Goal: Information Seeking & Learning: Learn about a topic

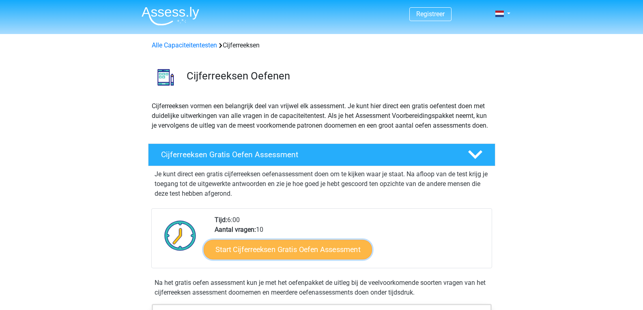
click at [279, 257] on link "Start Cijferreeksen Gratis Oefen Assessment" at bounding box center [288, 249] width 168 height 19
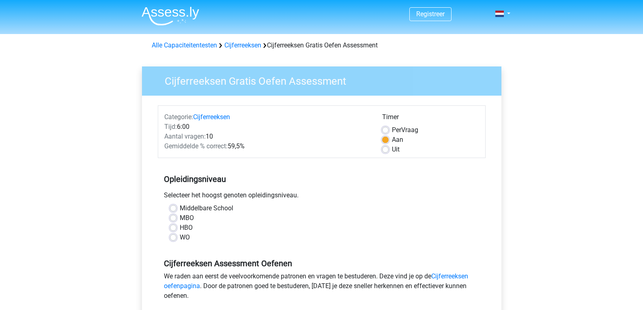
click at [180, 227] on label "HBO" at bounding box center [186, 228] width 13 height 10
click at [174, 227] on input "HBO" at bounding box center [173, 227] width 6 height 8
radio input "true"
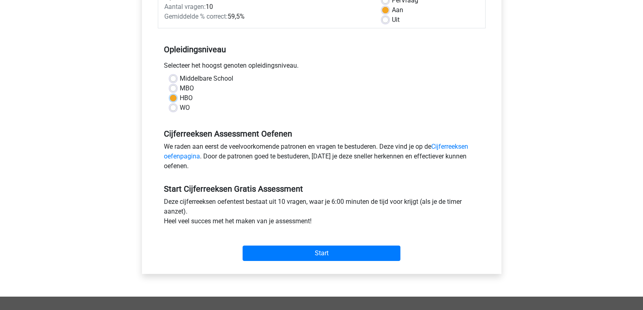
scroll to position [157, 0]
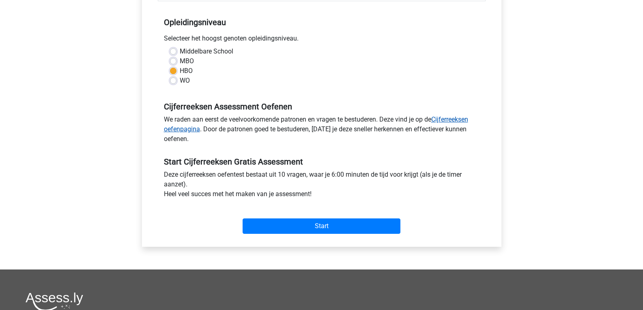
click at [460, 118] on link "Cijferreeksen oefenpagina" at bounding box center [316, 124] width 304 height 17
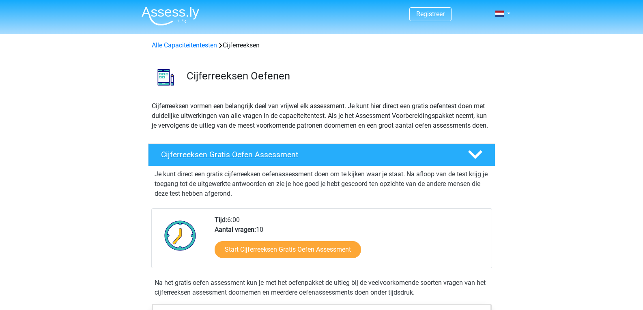
click at [234, 159] on h4 "Cijferreeksen Gratis Oefen Assessment" at bounding box center [308, 154] width 294 height 9
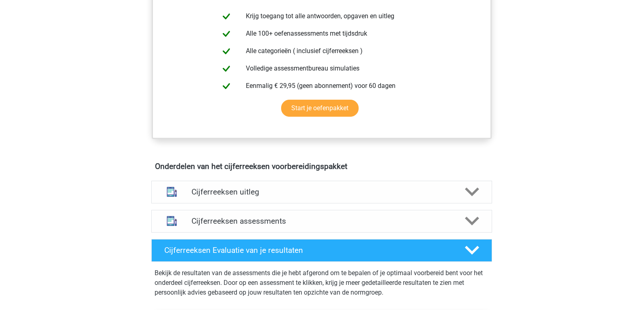
scroll to position [228, 0]
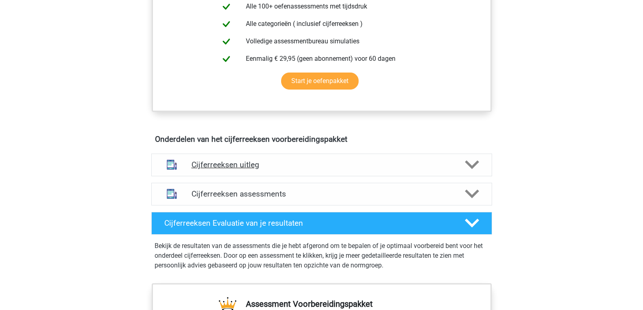
click at [208, 170] on h4 "Cijferreeksen uitleg" at bounding box center [321, 164] width 260 height 9
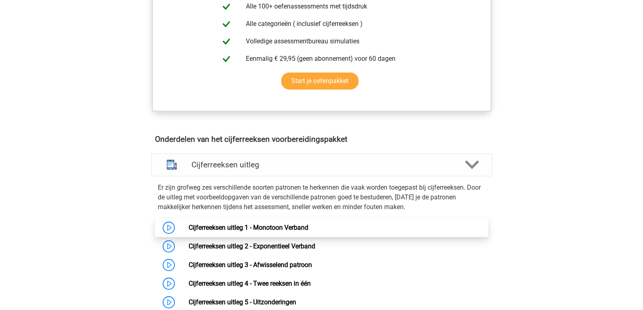
click at [268, 232] on link "Cijferreeksen uitleg 1 - Monotoon Verband" at bounding box center [249, 228] width 120 height 8
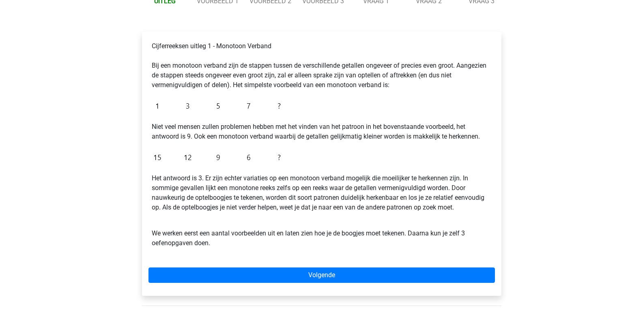
scroll to position [124, 0]
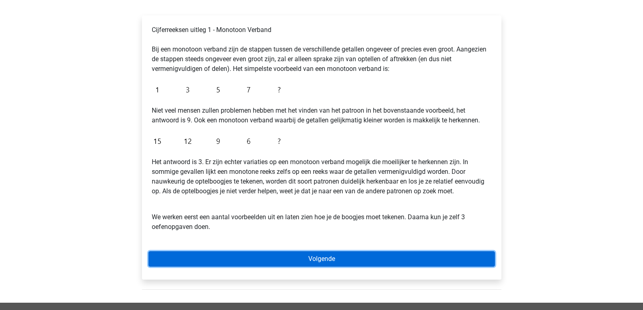
click at [366, 256] on link "Volgende" at bounding box center [321, 258] width 346 height 15
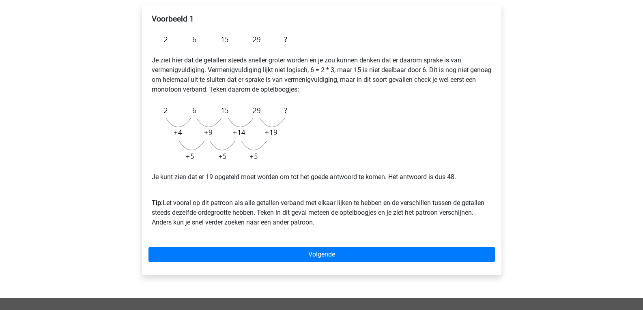
scroll to position [162, 0]
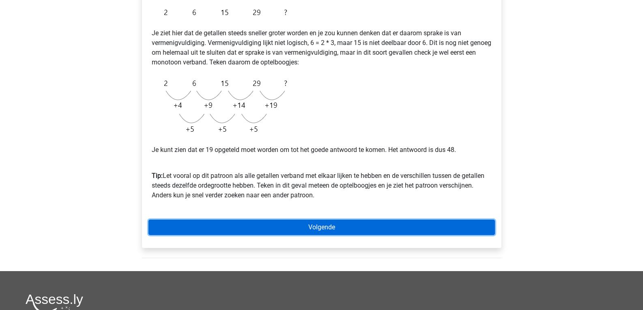
click at [383, 227] on link "Volgende" at bounding box center [321, 227] width 346 height 15
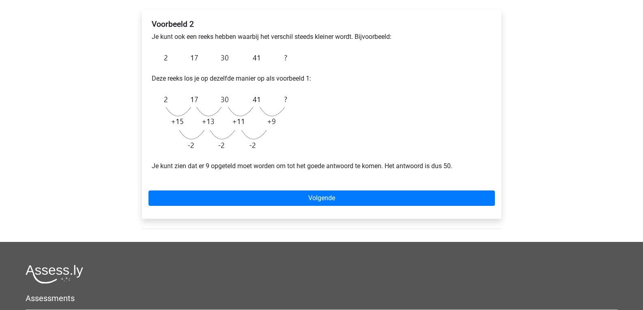
scroll to position [157, 0]
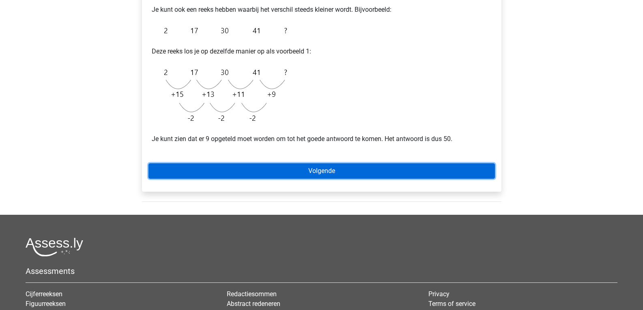
click at [419, 168] on link "Volgende" at bounding box center [321, 170] width 346 height 15
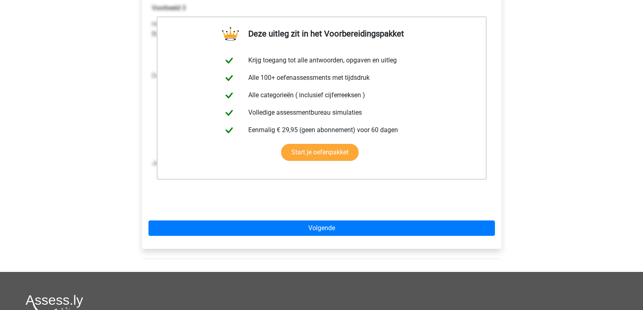
scroll to position [152, 0]
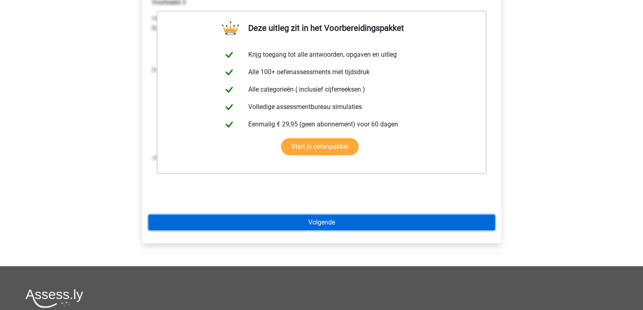
click at [356, 227] on link "Volgende" at bounding box center [321, 222] width 346 height 15
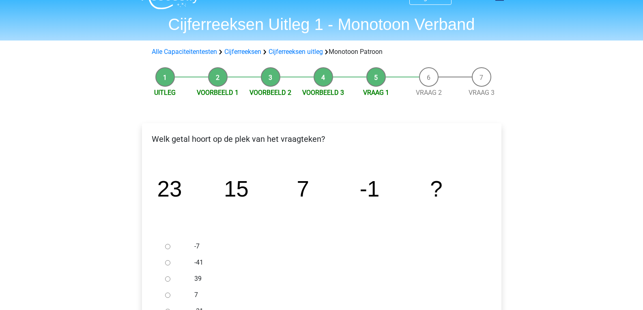
scroll to position [65, 0]
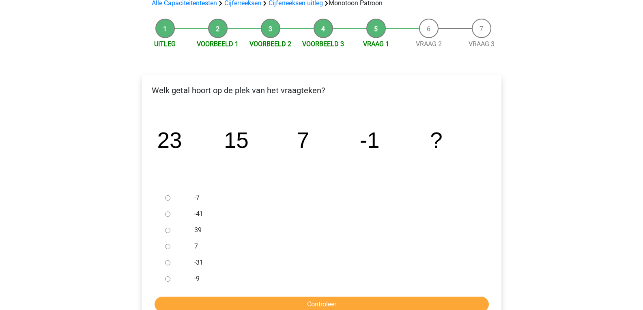
click at [167, 279] on input "-9" at bounding box center [167, 279] width 5 height 5
radio input "true"
click at [260, 300] on input "Controleer" at bounding box center [322, 304] width 334 height 15
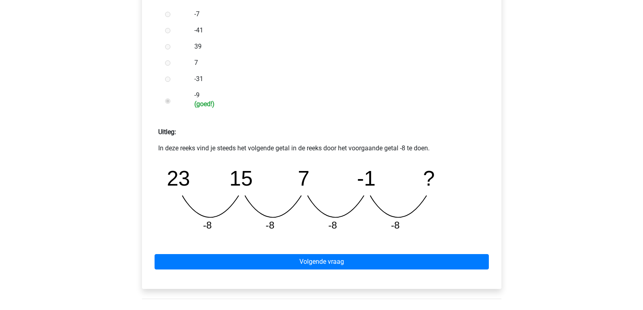
scroll to position [276, 0]
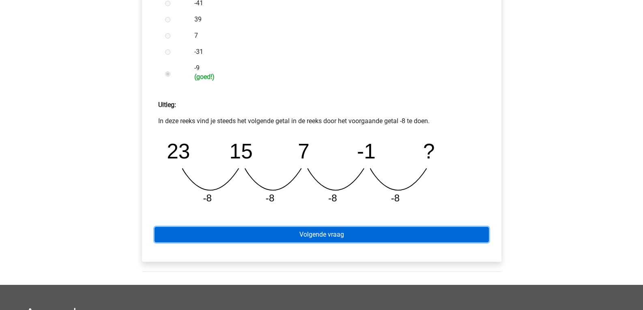
click at [389, 238] on link "Volgende vraag" at bounding box center [322, 234] width 334 height 15
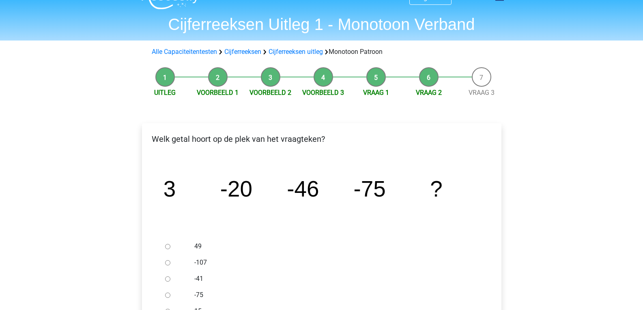
scroll to position [92, 0]
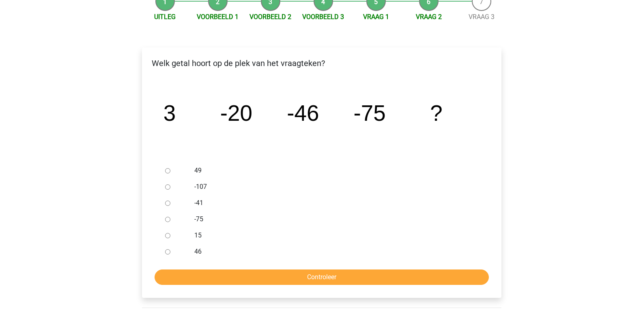
click at [166, 188] on input "-107" at bounding box center [167, 187] width 5 height 5
radio input "true"
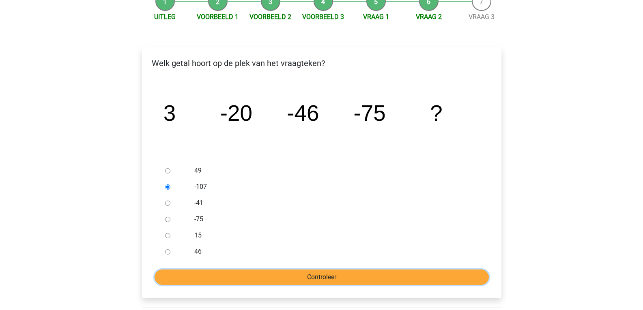
click at [232, 273] on input "Controleer" at bounding box center [322, 277] width 334 height 15
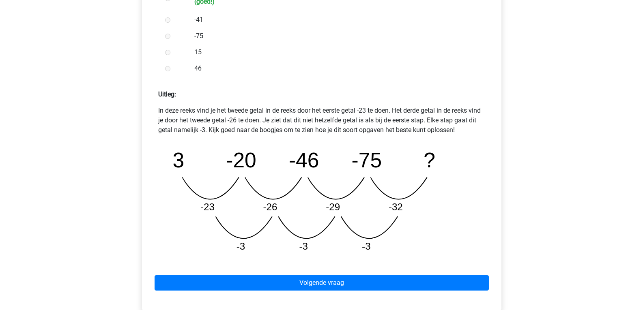
scroll to position [346, 0]
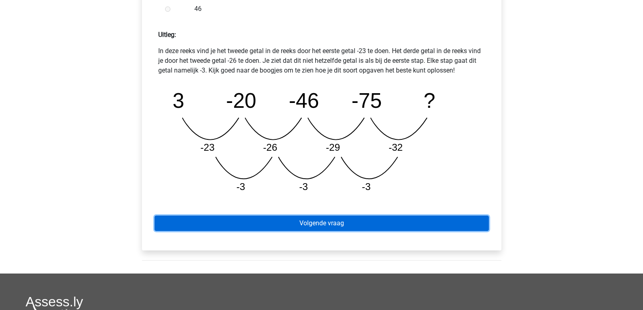
click at [430, 225] on link "Volgende vraag" at bounding box center [322, 223] width 334 height 15
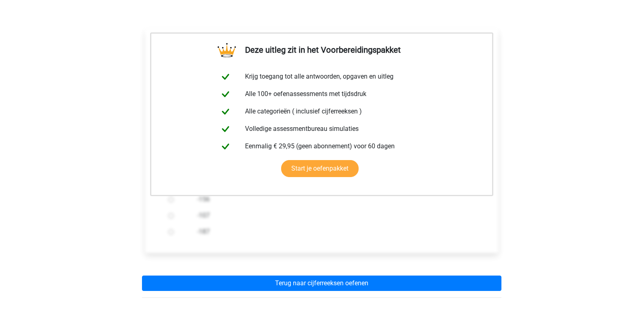
scroll to position [141, 0]
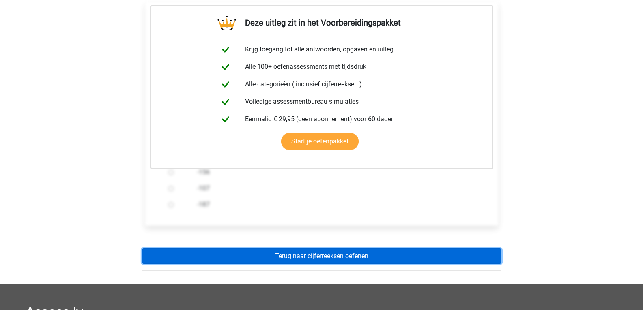
click at [420, 255] on link "Terug naar cijferreeksen oefenen" at bounding box center [321, 256] width 359 height 15
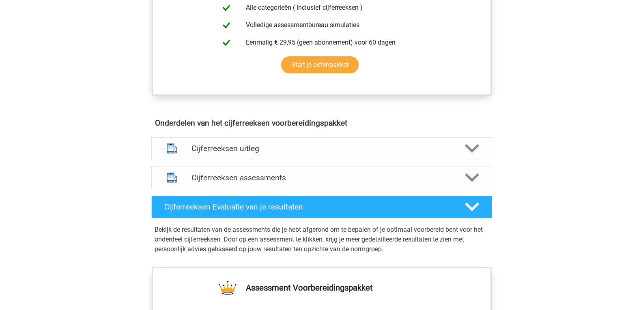
scroll to position [411, 0]
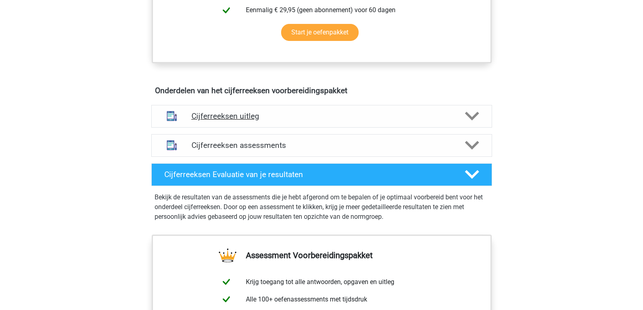
click at [470, 123] on icon at bounding box center [472, 116] width 14 height 14
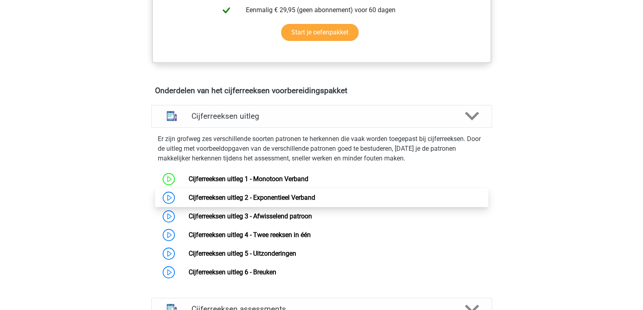
click at [211, 202] on link "Cijferreeksen uitleg 2 - Exponentieel Verband" at bounding box center [252, 198] width 127 height 8
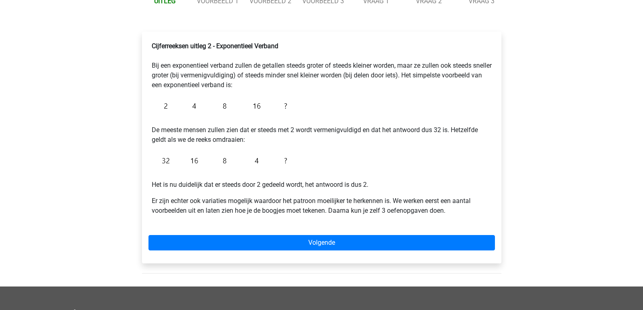
scroll to position [140, 0]
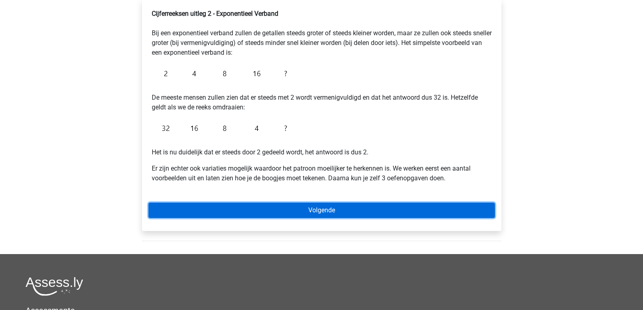
click at [367, 211] on link "Volgende" at bounding box center [321, 210] width 346 height 15
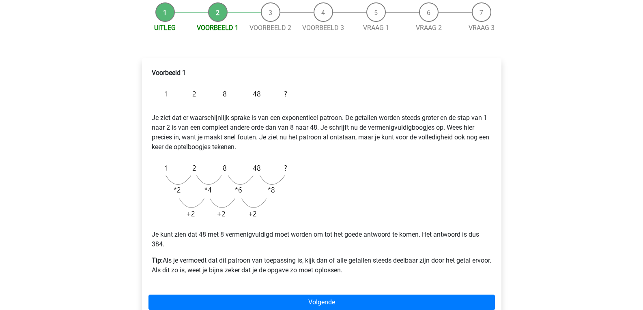
scroll to position [141, 0]
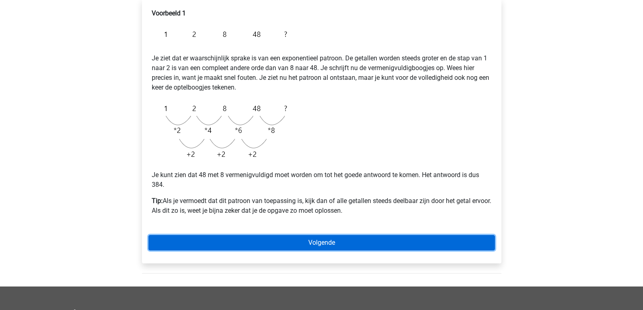
click at [378, 245] on link "Volgende" at bounding box center [321, 242] width 346 height 15
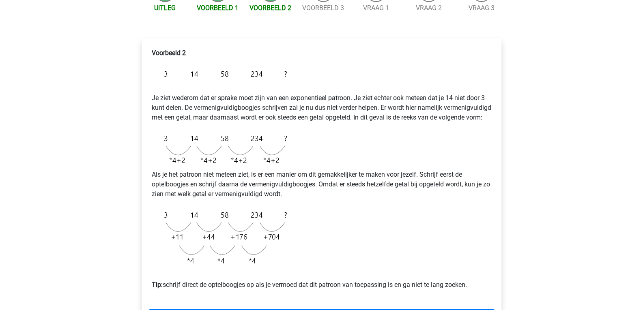
scroll to position [146, 0]
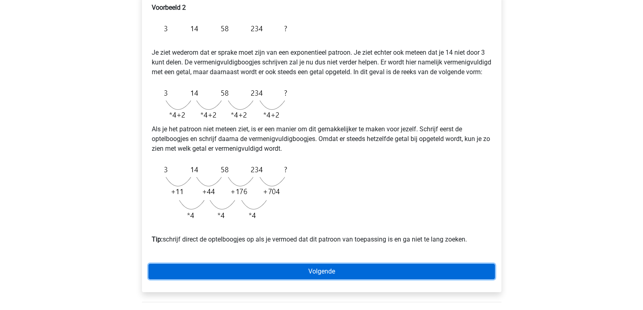
click at [483, 279] on link "Volgende" at bounding box center [321, 271] width 346 height 15
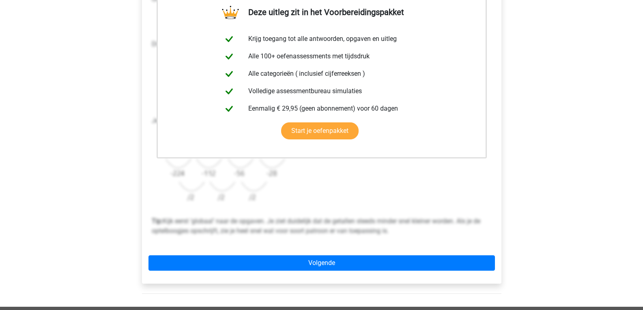
scroll to position [243, 0]
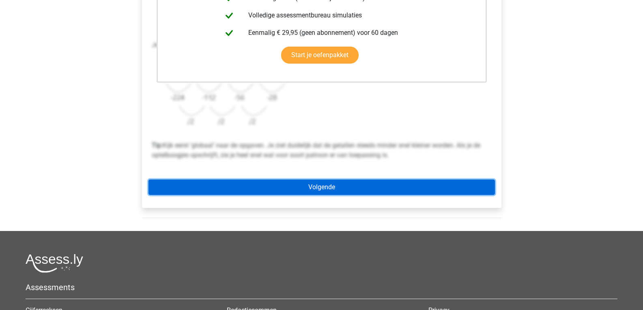
click at [401, 186] on link "Volgende" at bounding box center [321, 187] width 346 height 15
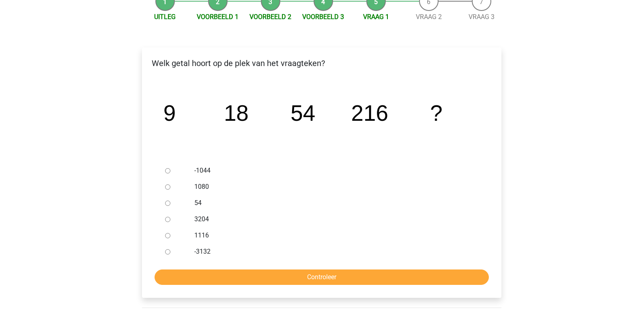
scroll to position [114, 0]
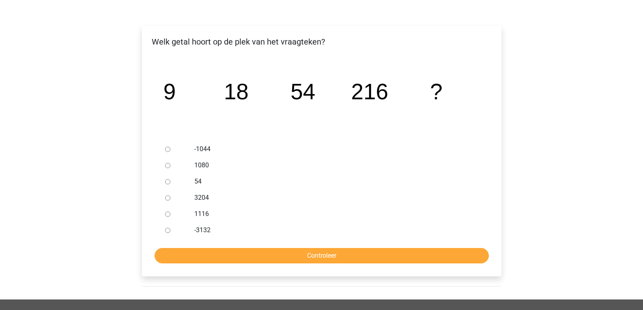
click at [169, 167] on input "1080" at bounding box center [167, 165] width 5 height 5
radio input "true"
click at [278, 259] on input "Controleer" at bounding box center [322, 255] width 334 height 15
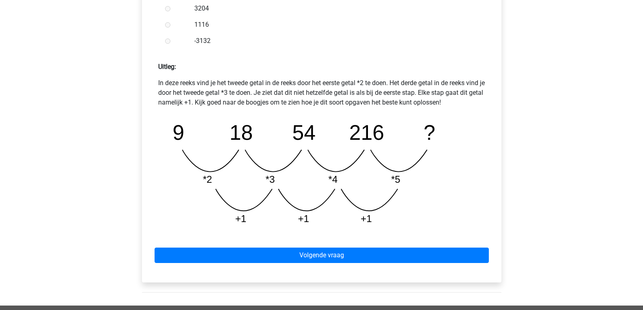
scroll to position [335, 0]
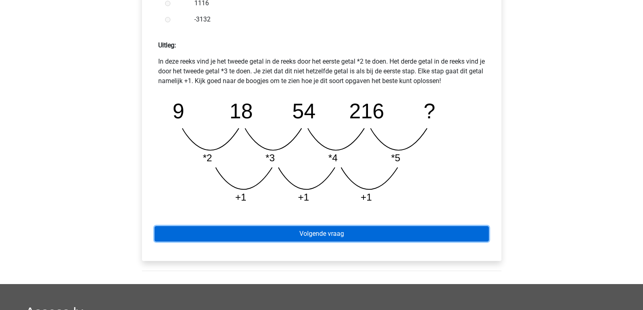
click at [443, 235] on link "Volgende vraag" at bounding box center [322, 233] width 334 height 15
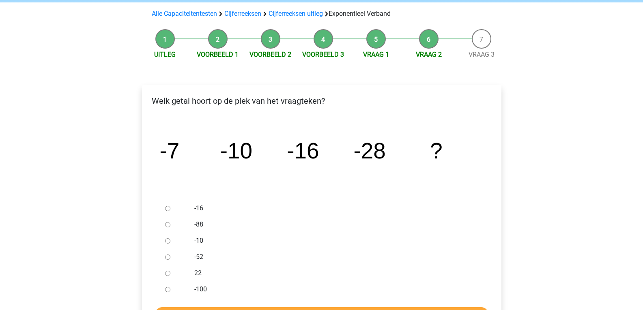
scroll to position [86, 0]
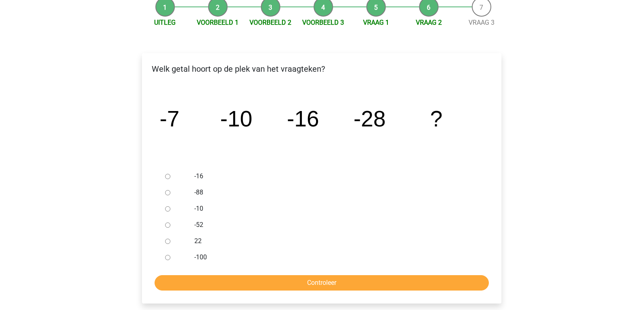
click at [166, 224] on input "-52" at bounding box center [167, 225] width 5 height 5
radio input "true"
click at [268, 283] on input "Controleer" at bounding box center [322, 282] width 334 height 15
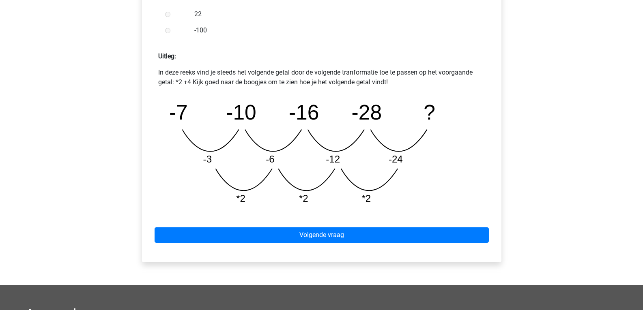
scroll to position [400, 0]
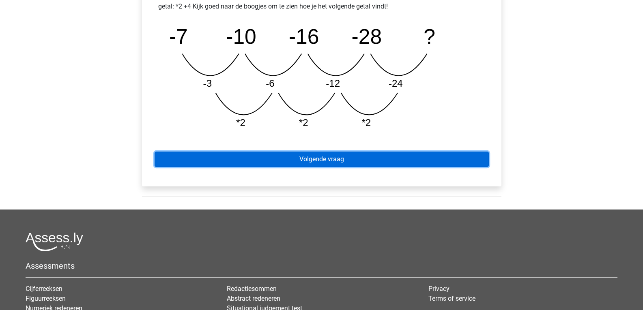
click at [440, 155] on link "Volgende vraag" at bounding box center [322, 159] width 334 height 15
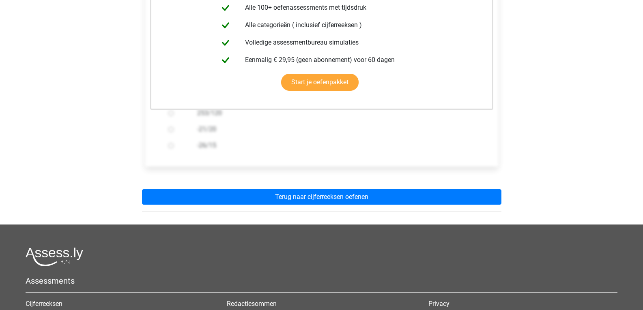
scroll to position [227, 0]
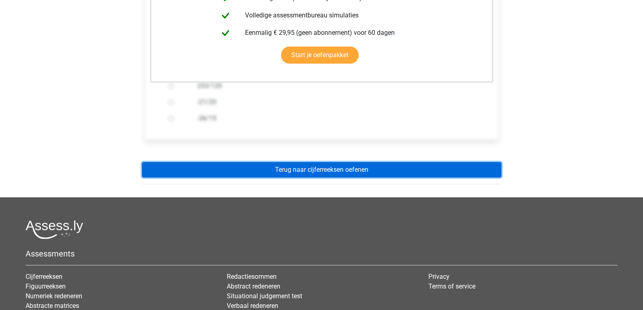
click at [401, 168] on link "Terug naar cijferreeksen oefenen" at bounding box center [321, 169] width 359 height 15
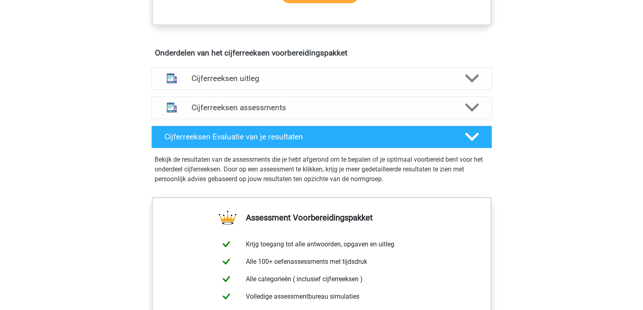
scroll to position [460, 0]
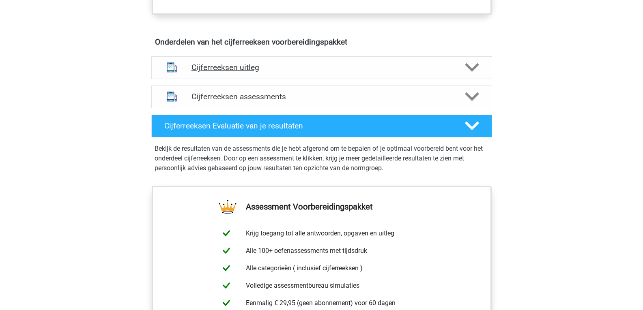
click at [228, 72] on h4 "Cijferreeksen uitleg" at bounding box center [321, 67] width 260 height 9
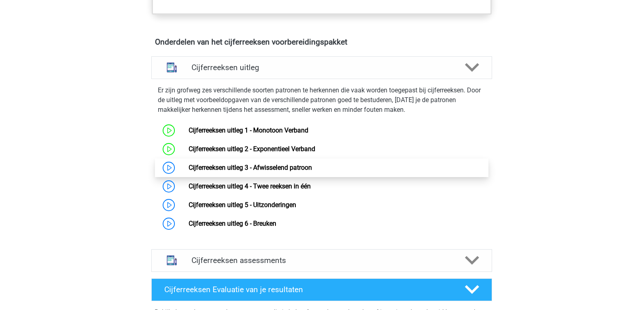
click at [189, 172] on link "Cijferreeksen uitleg 3 - Afwisselend patroon" at bounding box center [250, 168] width 123 height 8
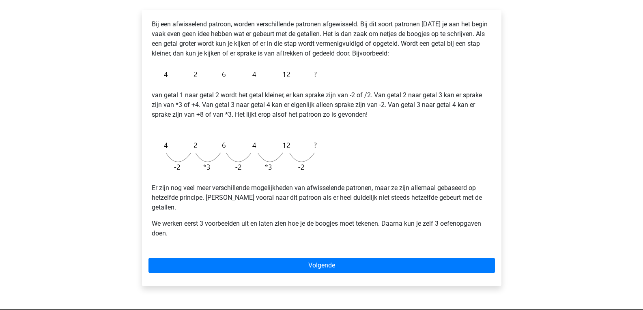
scroll to position [146, 0]
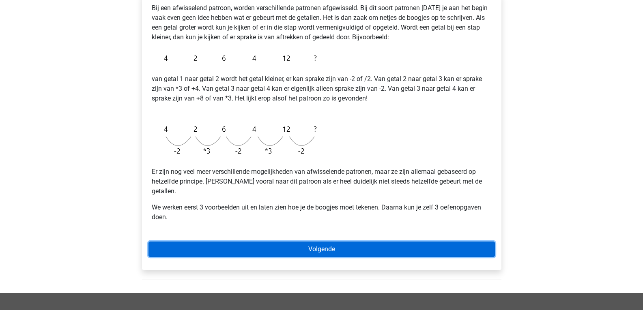
click at [383, 242] on link "Volgende" at bounding box center [321, 249] width 346 height 15
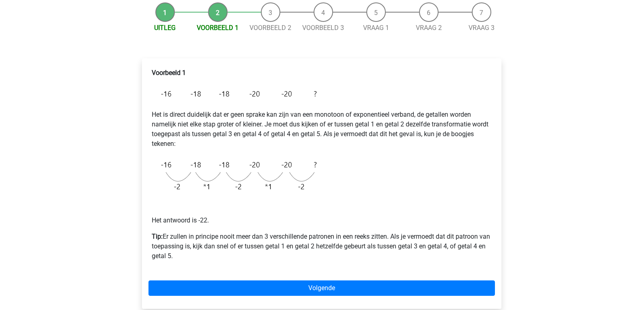
scroll to position [124, 0]
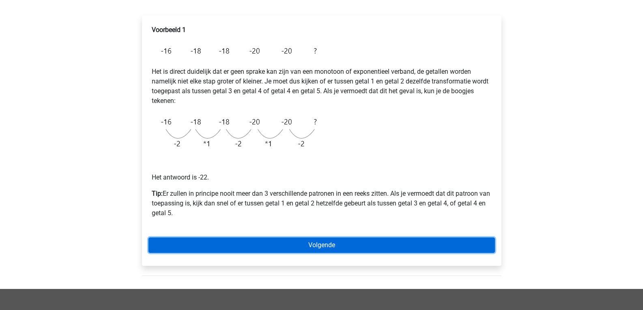
click at [400, 251] on link "Volgende" at bounding box center [321, 245] width 346 height 15
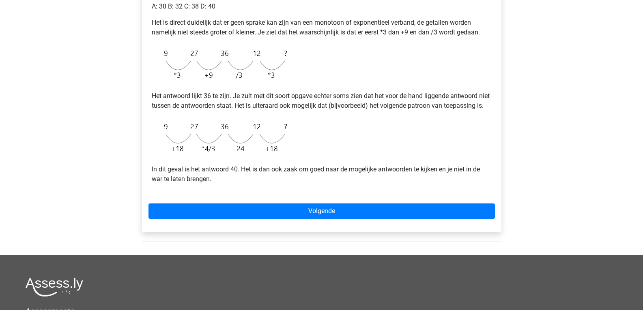
scroll to position [206, 0]
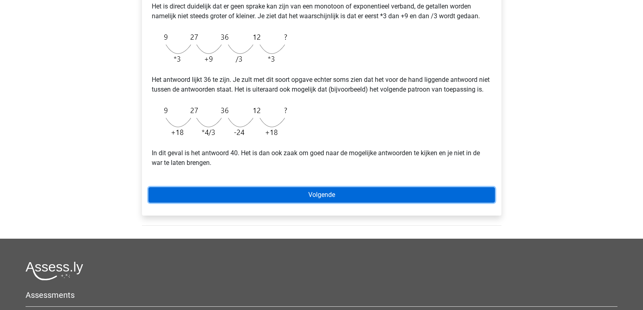
click at [440, 203] on link "Volgende" at bounding box center [321, 194] width 346 height 15
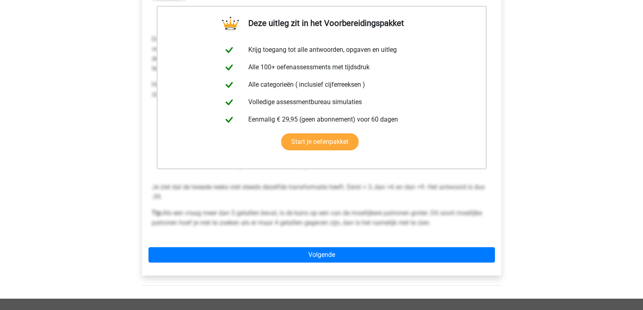
scroll to position [184, 0]
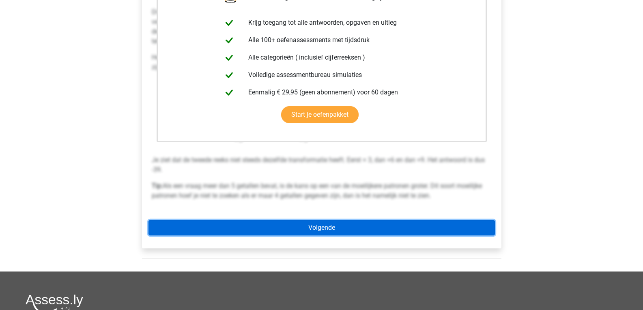
click at [436, 231] on link "Volgende" at bounding box center [321, 227] width 346 height 15
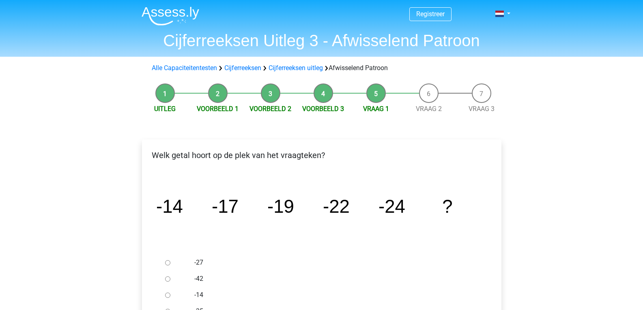
click at [168, 262] on input "-27" at bounding box center [167, 262] width 5 height 5
radio input "true"
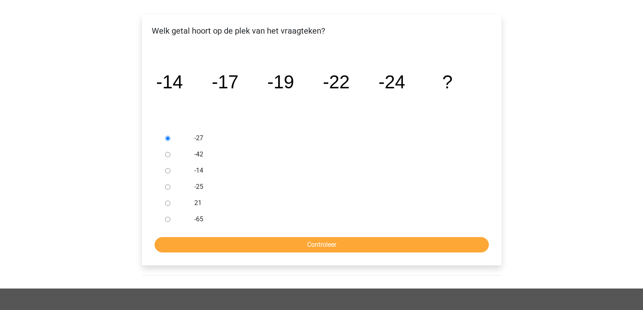
scroll to position [162, 0]
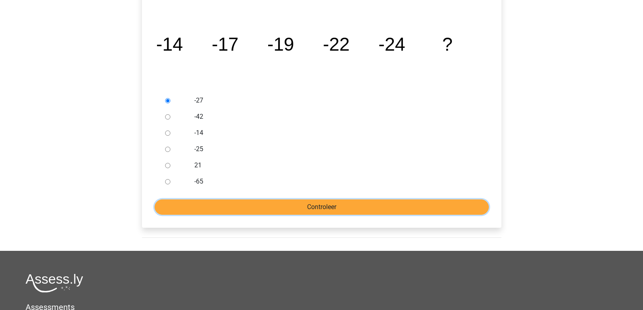
click at [364, 205] on input "Controleer" at bounding box center [322, 207] width 334 height 15
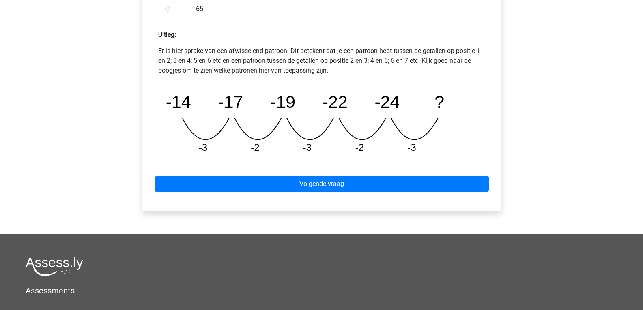
scroll to position [352, 0]
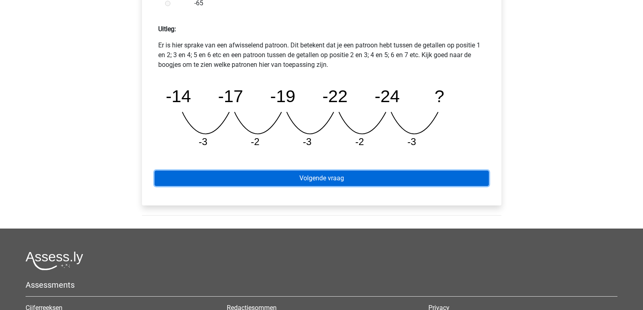
click at [470, 178] on link "Volgende vraag" at bounding box center [322, 178] width 334 height 15
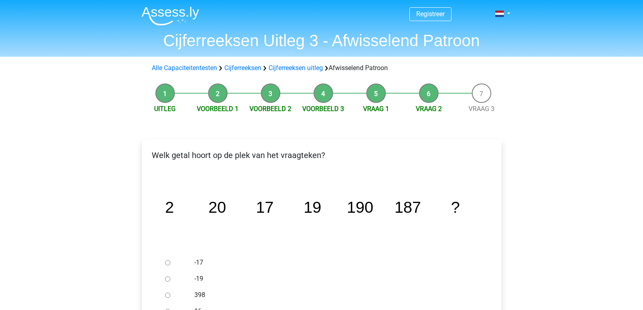
click at [470, 178] on icon "image/svg+xml 2 20 17 19 190 187 ?" at bounding box center [321, 213] width 333 height 84
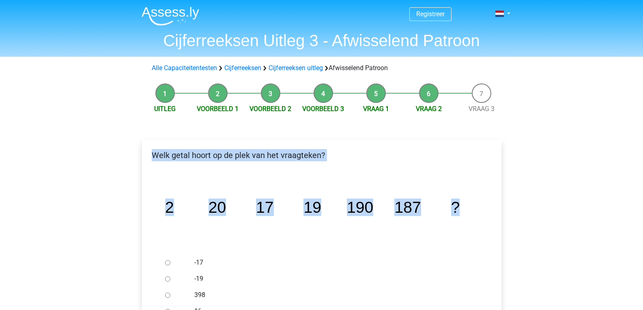
drag, startPoint x: 0, startPoint y: 0, endPoint x: 468, endPoint y: 166, distance: 496.6
click at [468, 166] on div "Welk getal hoort op de plek van het vraagteken? image/svg+xml 2 20 17 19 190 18…" at bounding box center [321, 265] width 359 height 251
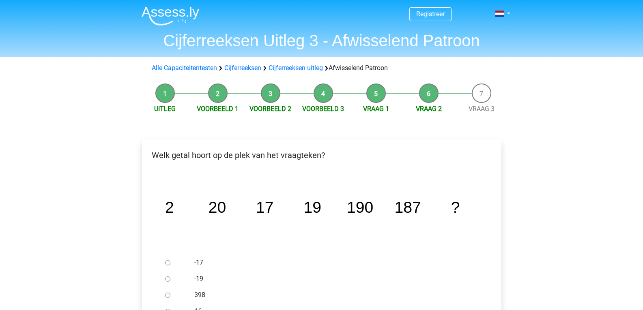
click at [324, 258] on label "-17" at bounding box center [334, 263] width 281 height 10
click at [170, 260] on input "-17" at bounding box center [167, 262] width 5 height 5
radio input "true"
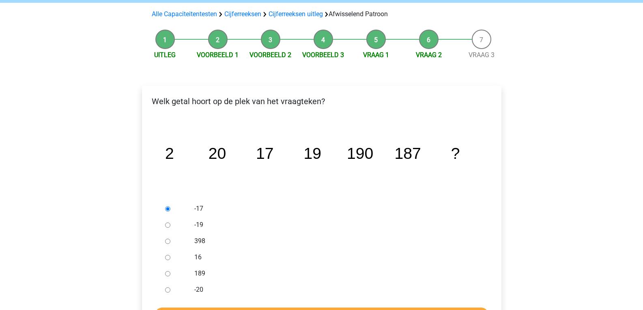
scroll to position [86, 0]
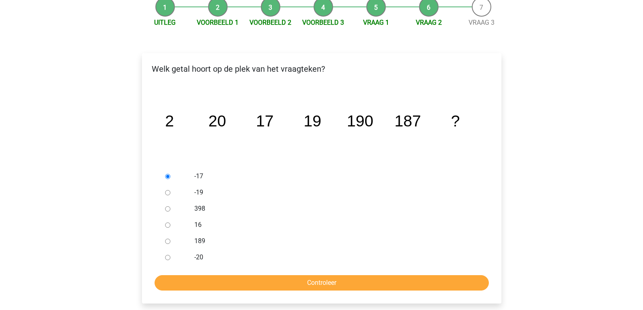
click at [165, 243] on input "189" at bounding box center [167, 241] width 5 height 5
radio input "true"
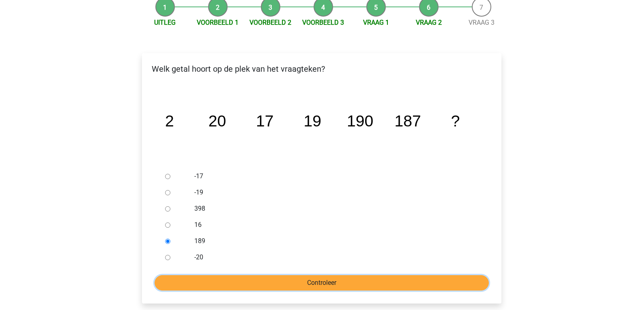
click at [269, 283] on input "Controleer" at bounding box center [322, 282] width 334 height 15
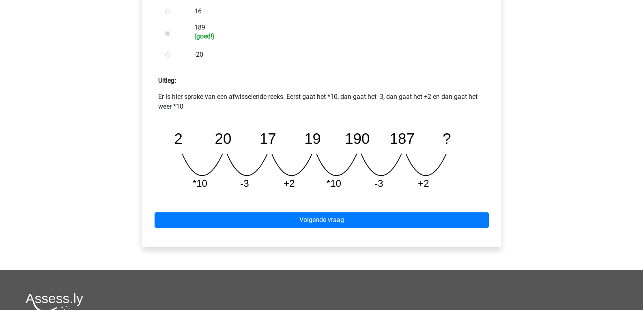
scroll to position [303, 0]
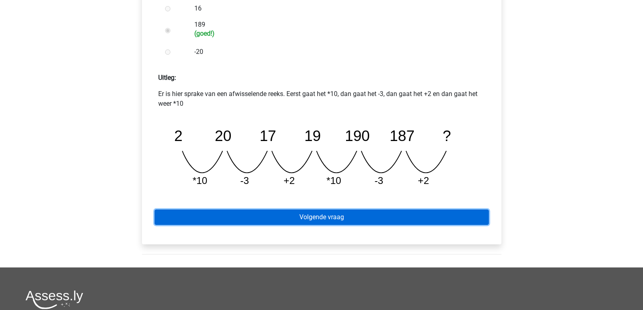
click at [407, 212] on link "Volgende vraag" at bounding box center [322, 217] width 334 height 15
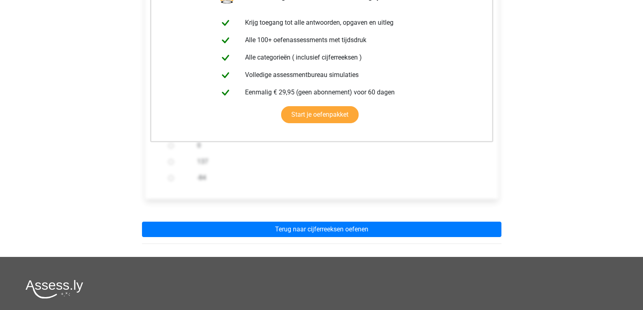
scroll to position [184, 0]
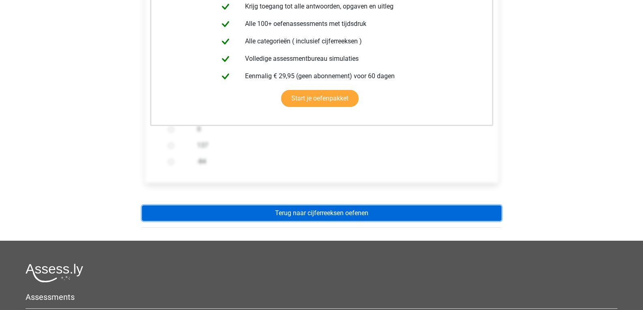
click at [440, 212] on link "Terug naar cijferreeksen oefenen" at bounding box center [321, 213] width 359 height 15
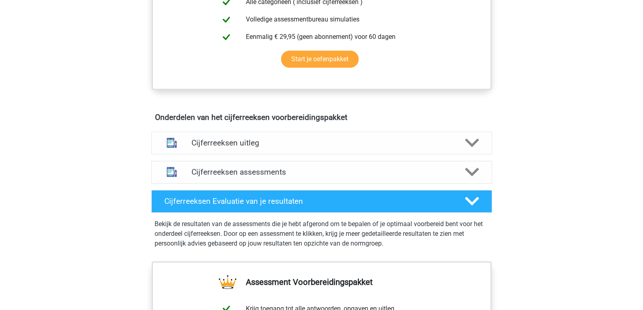
scroll to position [390, 0]
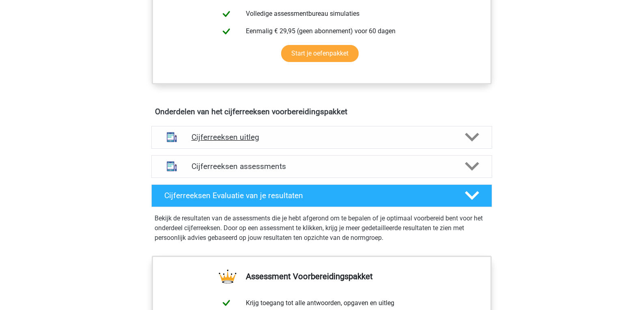
click at [245, 142] on h4 "Cijferreeksen uitleg" at bounding box center [321, 137] width 260 height 9
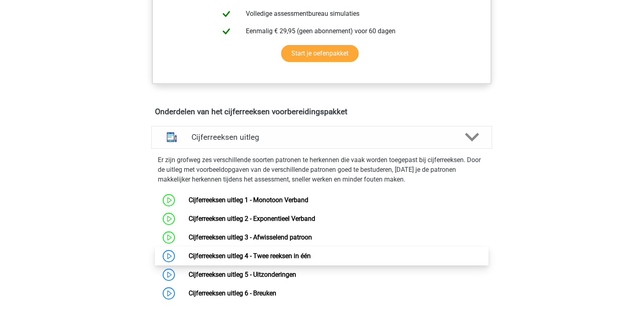
click at [275, 260] on link "Cijferreeksen uitleg 4 - Twee reeksen in één" at bounding box center [250, 256] width 122 height 8
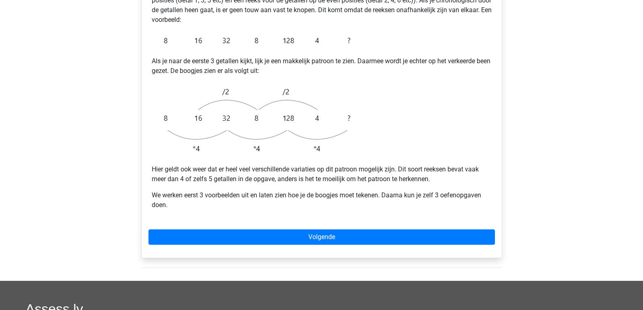
scroll to position [195, 0]
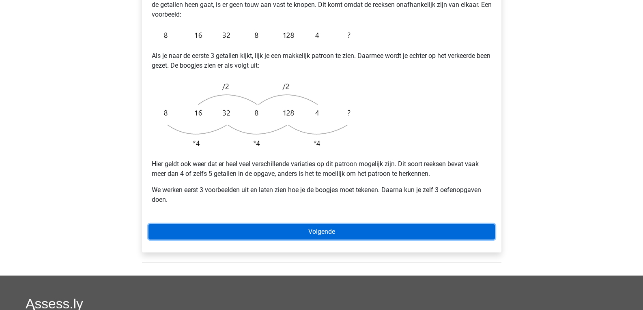
click at [369, 224] on link "Volgende" at bounding box center [321, 231] width 346 height 15
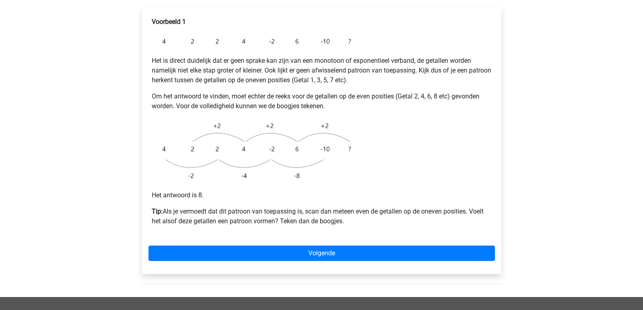
scroll to position [173, 0]
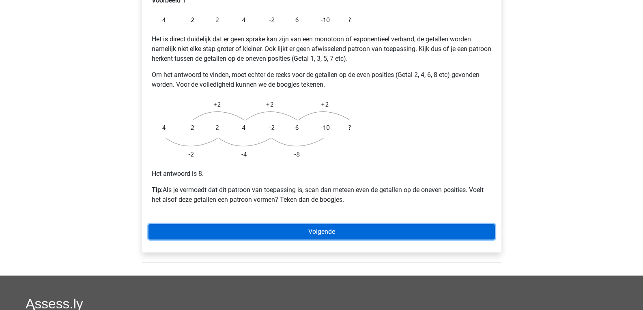
click at [382, 224] on link "Volgende" at bounding box center [321, 231] width 346 height 15
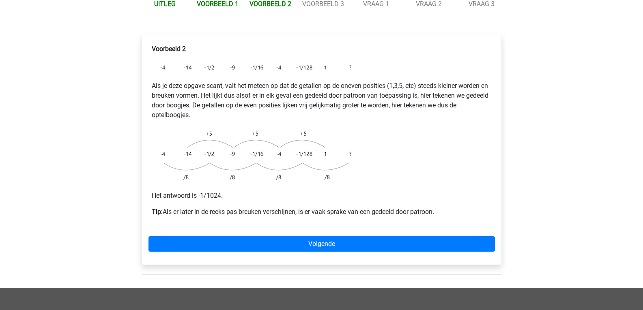
scroll to position [168, 0]
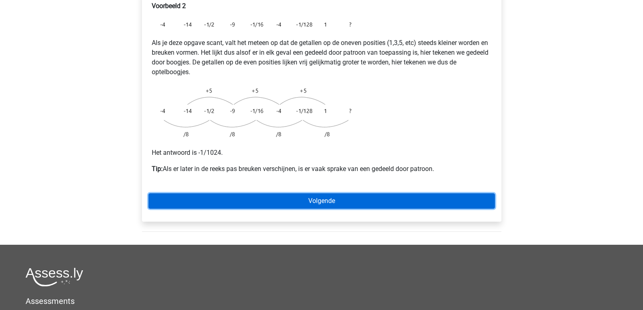
click at [391, 193] on link "Volgende" at bounding box center [321, 200] width 346 height 15
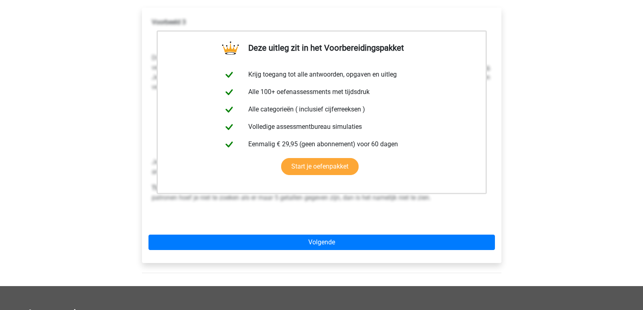
scroll to position [184, 0]
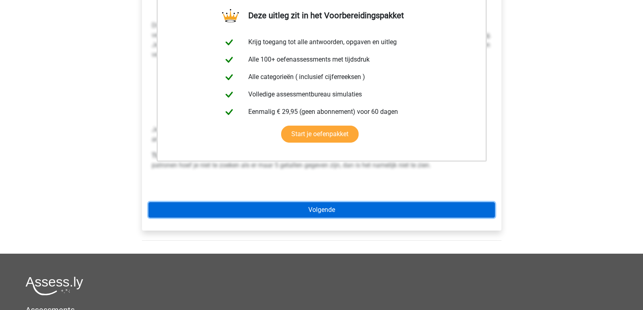
click at [456, 202] on link "Volgende" at bounding box center [321, 209] width 346 height 15
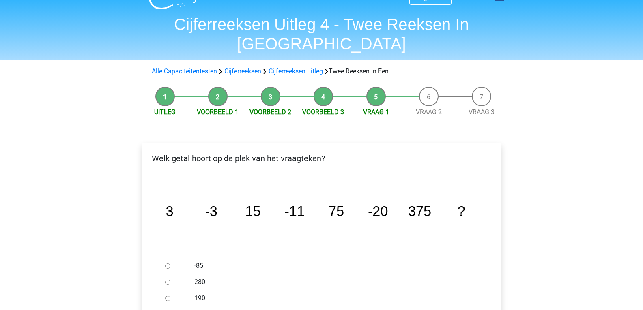
scroll to position [70, 0]
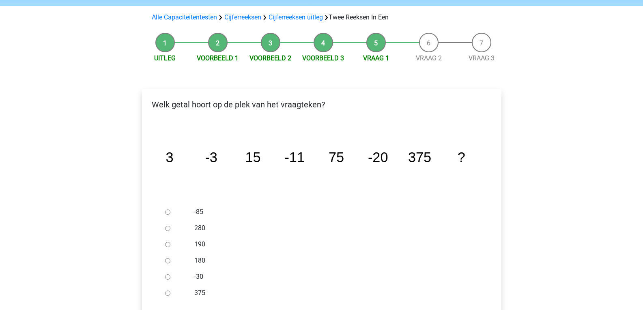
click at [166, 275] on input "-30" at bounding box center [167, 277] width 5 height 5
radio input "true"
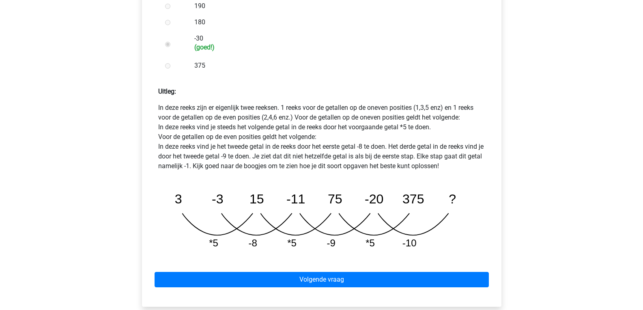
scroll to position [314, 0]
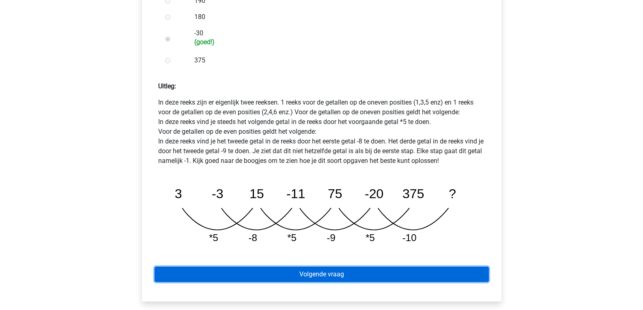
click at [445, 267] on link "Volgende vraag" at bounding box center [322, 274] width 334 height 15
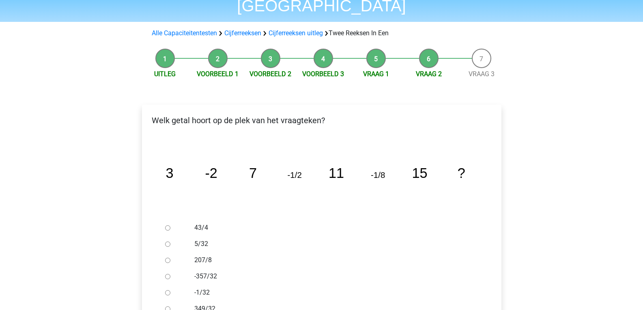
scroll to position [81, 0]
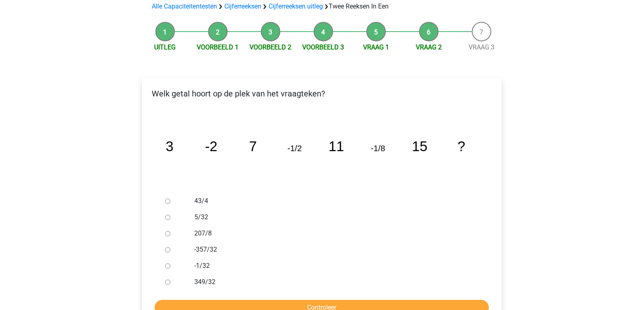
click at [168, 264] on input "-1/32" at bounding box center [167, 266] width 5 height 5
radio input "true"
click at [241, 300] on input "Controleer" at bounding box center [322, 307] width 334 height 15
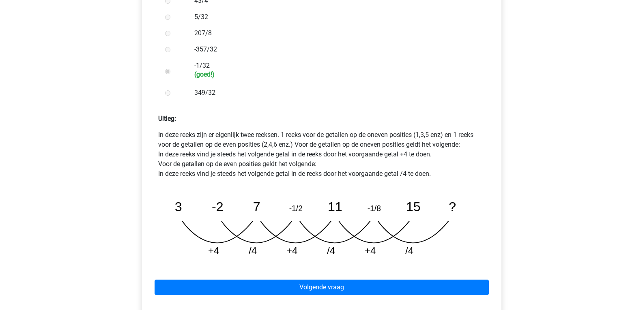
scroll to position [309, 0]
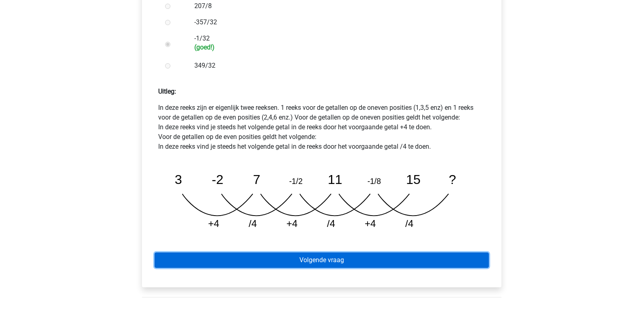
click at [433, 253] on link "Volgende vraag" at bounding box center [322, 260] width 334 height 15
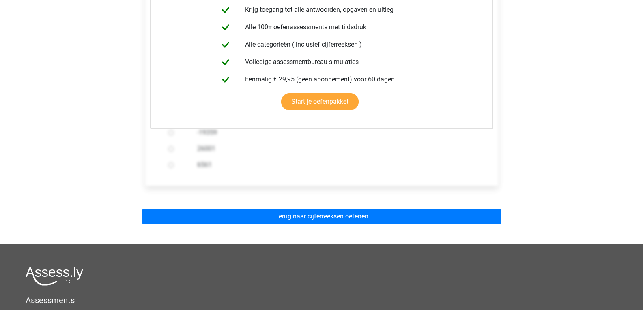
scroll to position [205, 0]
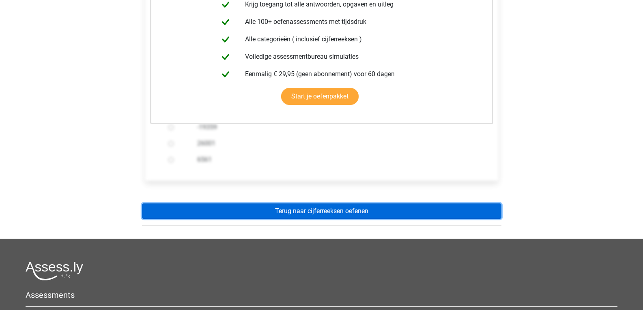
click at [441, 204] on link "Terug naar cijferreeksen oefenen" at bounding box center [321, 211] width 359 height 15
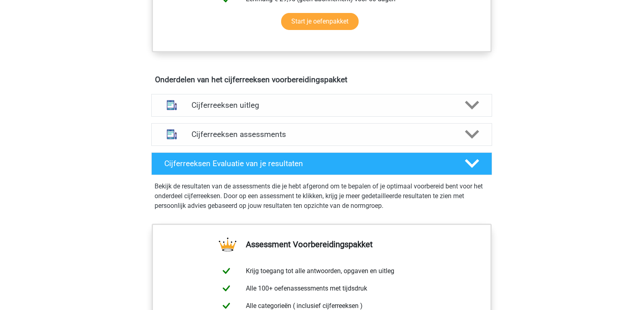
scroll to position [460, 0]
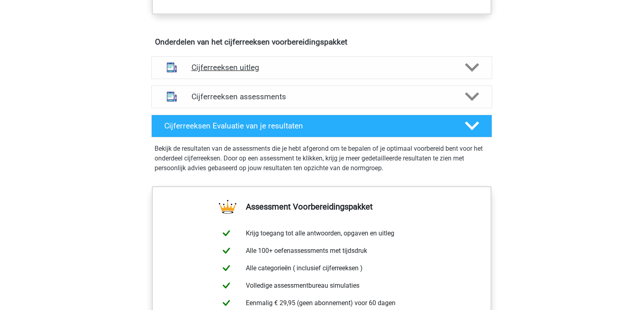
click at [235, 72] on h4 "Cijferreeksen uitleg" at bounding box center [321, 67] width 260 height 9
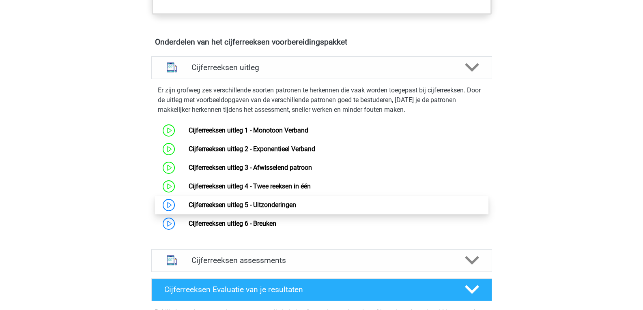
click at [277, 209] on link "Cijferreeksen uitleg 5 - Uitzonderingen" at bounding box center [242, 205] width 107 height 8
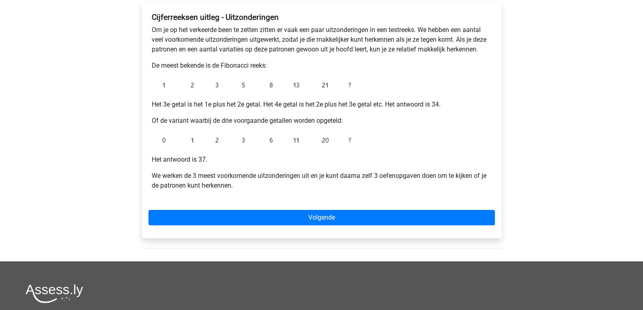
scroll to position [146, 0]
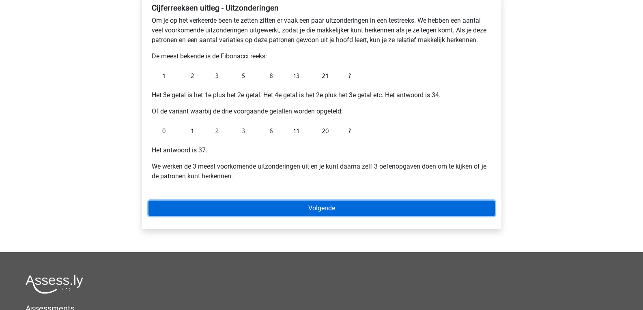
click at [421, 208] on link "Volgende" at bounding box center [321, 208] width 346 height 15
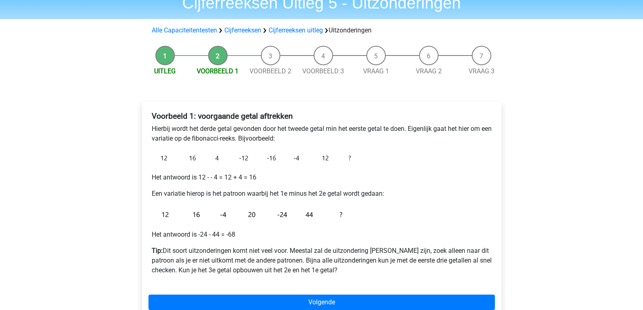
scroll to position [70, 0]
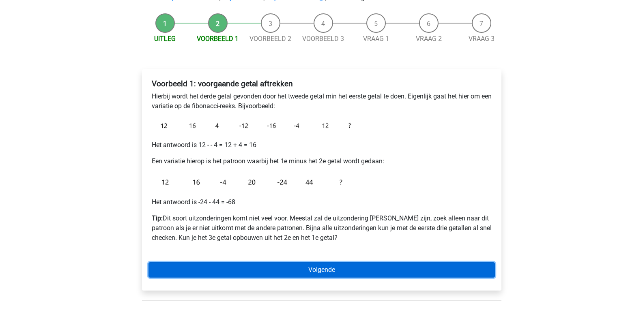
click at [430, 267] on link "Volgende" at bounding box center [321, 269] width 346 height 15
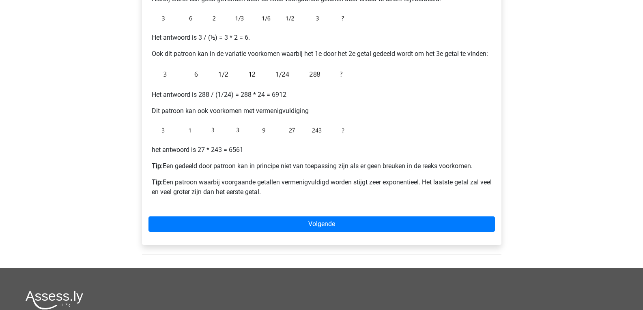
scroll to position [222, 0]
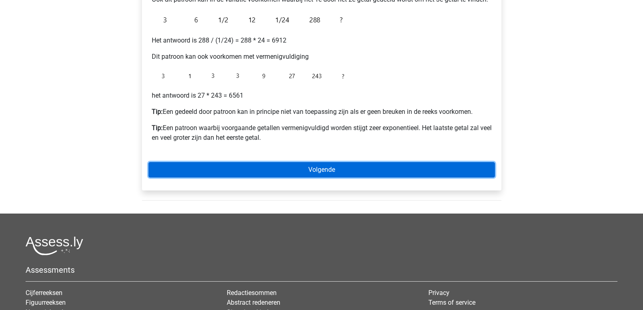
click at [375, 170] on link "Volgende" at bounding box center [321, 169] width 346 height 15
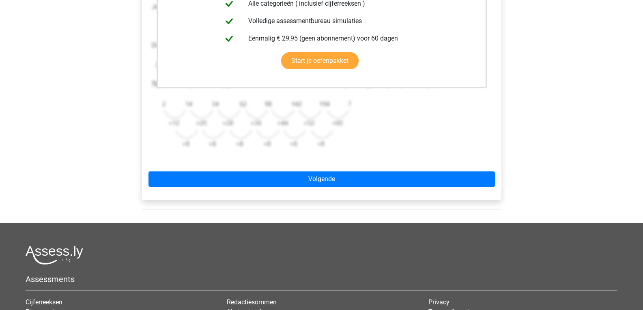
scroll to position [254, 0]
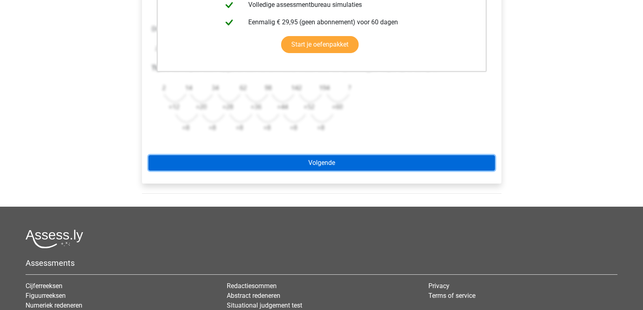
click at [368, 162] on link "Volgende" at bounding box center [321, 162] width 346 height 15
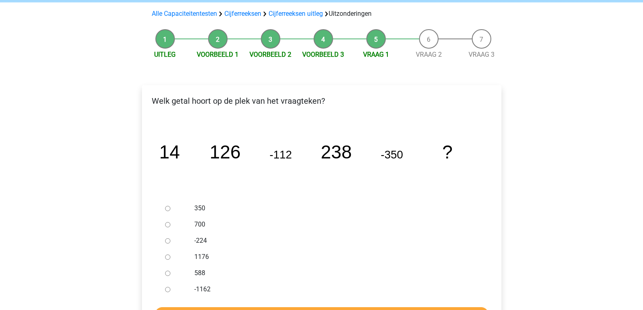
scroll to position [81, 0]
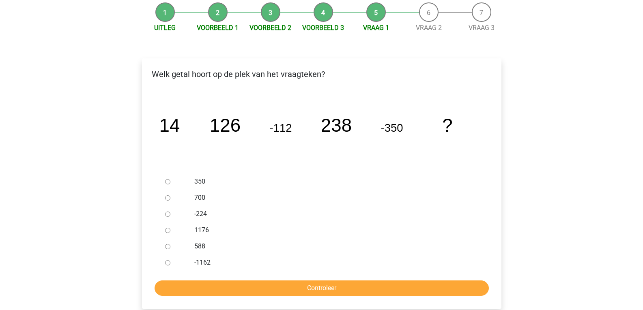
click at [168, 247] on input "588" at bounding box center [167, 246] width 5 height 5
radio input "true"
click at [327, 288] on input "Controleer" at bounding box center [322, 288] width 334 height 15
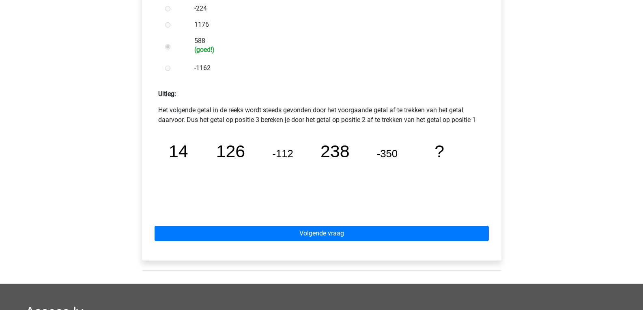
scroll to position [314, 0]
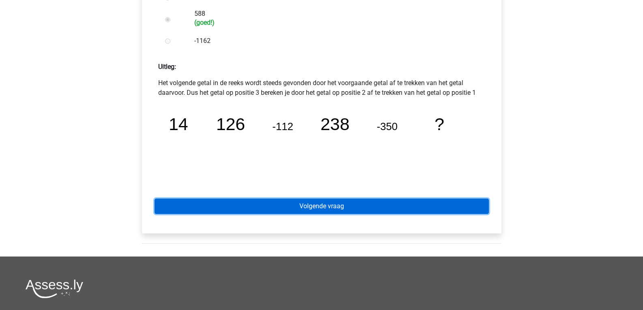
click at [455, 211] on link "Volgende vraag" at bounding box center [322, 206] width 334 height 15
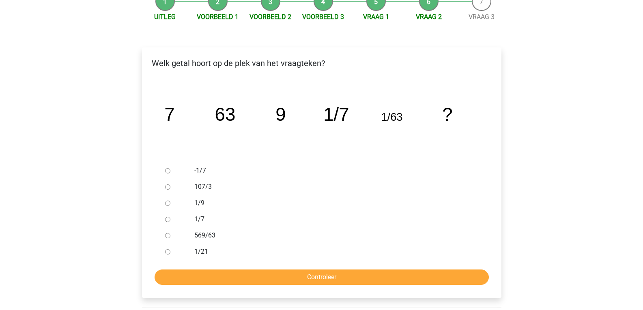
scroll to position [146, 0]
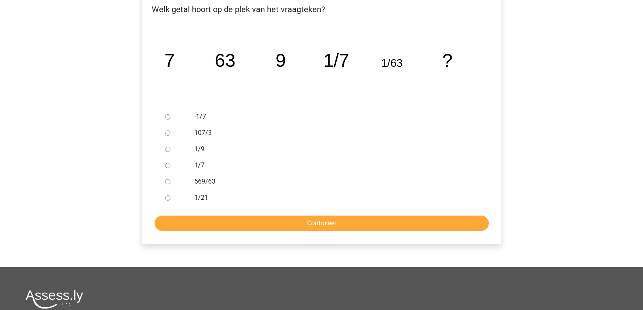
click at [168, 165] on input "1/7" at bounding box center [167, 165] width 5 height 5
radio input "true"
click at [268, 223] on input "Controleer" at bounding box center [322, 223] width 334 height 15
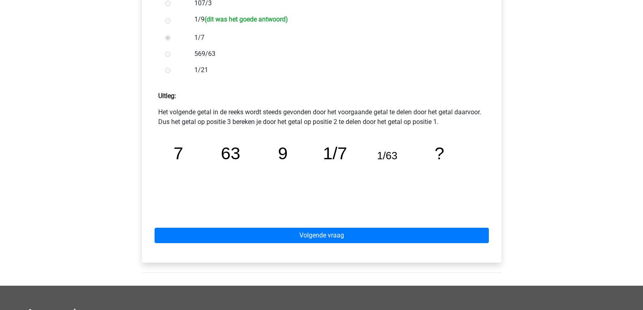
scroll to position [298, 0]
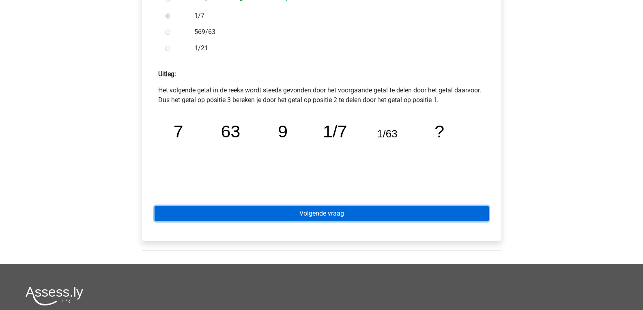
click at [459, 213] on link "Volgende vraag" at bounding box center [322, 213] width 334 height 15
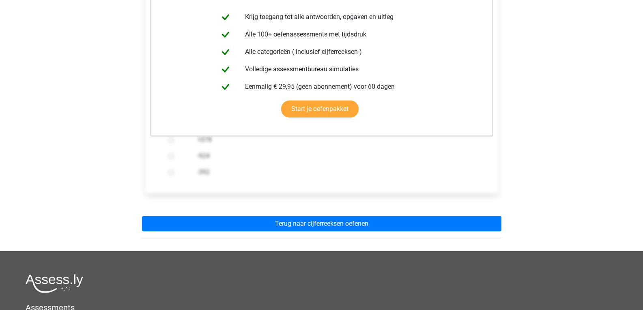
scroll to position [184, 0]
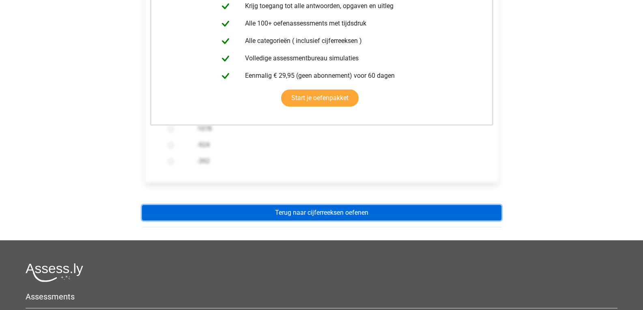
click at [448, 211] on link "Terug naar cijferreeksen oefenen" at bounding box center [321, 212] width 359 height 15
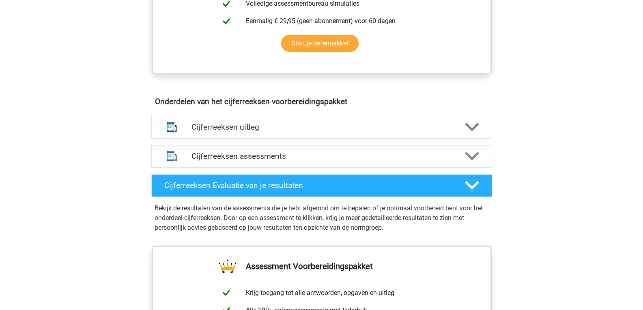
scroll to position [384, 0]
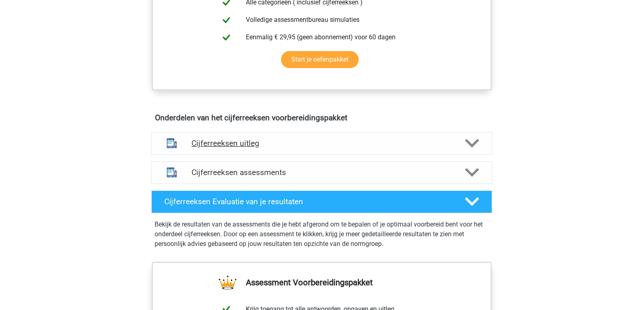
click at [243, 148] on h4 "Cijferreeksen uitleg" at bounding box center [321, 143] width 260 height 9
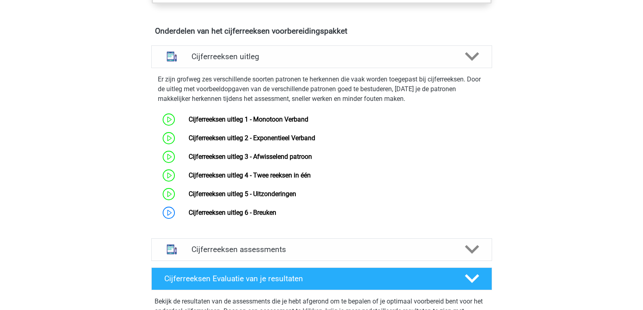
scroll to position [497, 0]
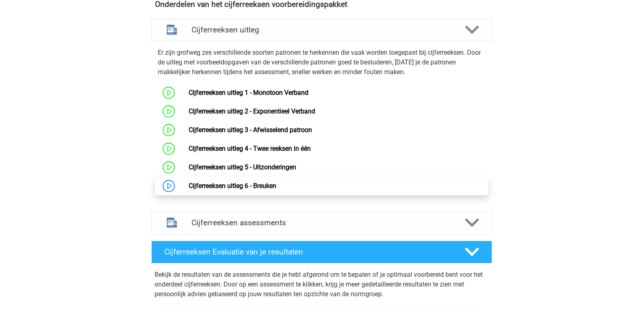
click at [220, 190] on link "Cijferreeksen uitleg 6 - Breuken" at bounding box center [233, 186] width 88 height 8
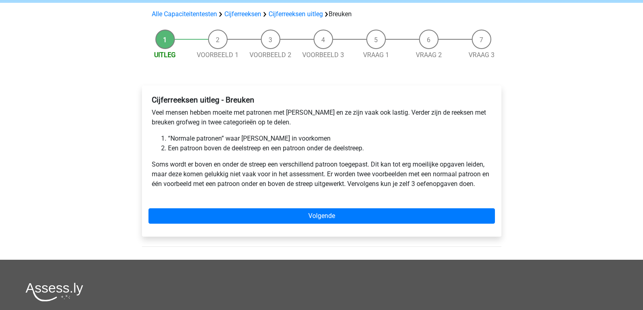
scroll to position [81, 0]
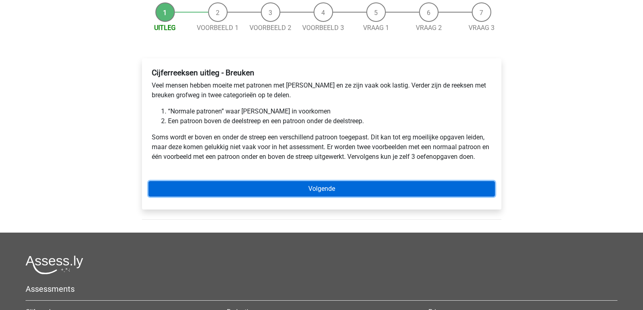
click at [425, 185] on link "Volgende" at bounding box center [321, 188] width 346 height 15
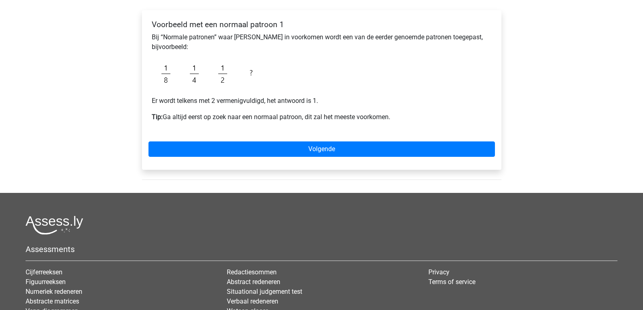
scroll to position [146, 0]
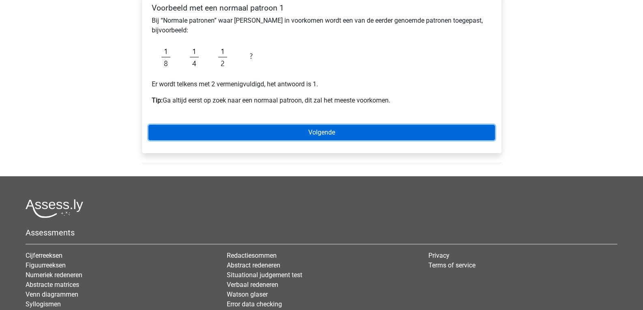
click at [384, 131] on link "Volgende" at bounding box center [321, 132] width 346 height 15
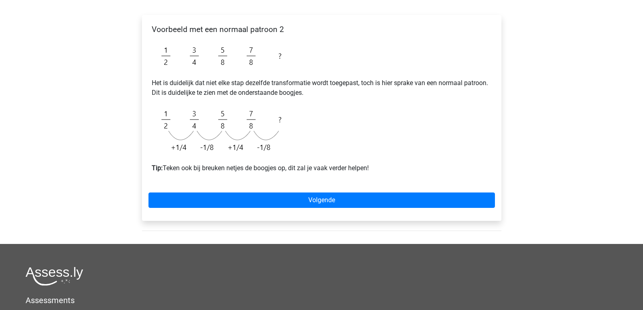
scroll to position [141, 0]
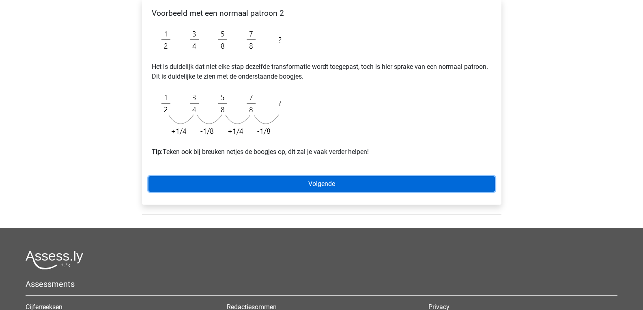
click at [448, 185] on link "Volgende" at bounding box center [321, 183] width 346 height 15
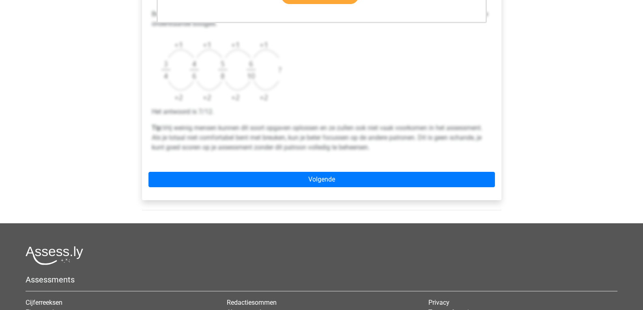
scroll to position [330, 0]
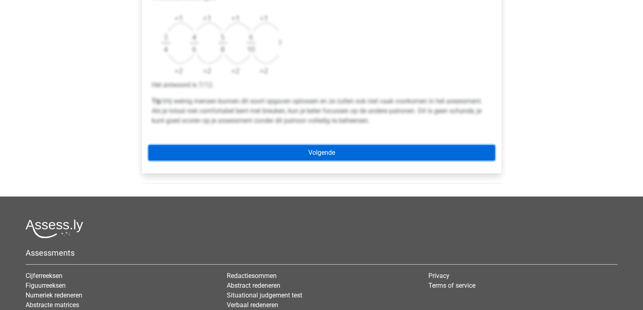
click at [421, 156] on link "Volgende" at bounding box center [321, 152] width 346 height 15
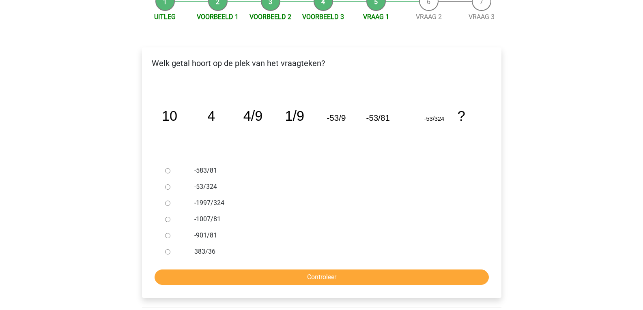
scroll to position [103, 0]
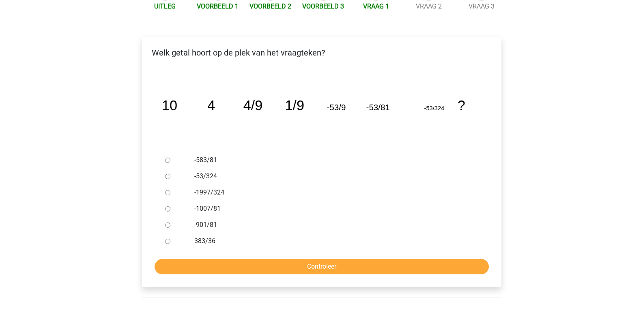
click at [167, 191] on input "-1997/324" at bounding box center [167, 192] width 5 height 5
radio input "true"
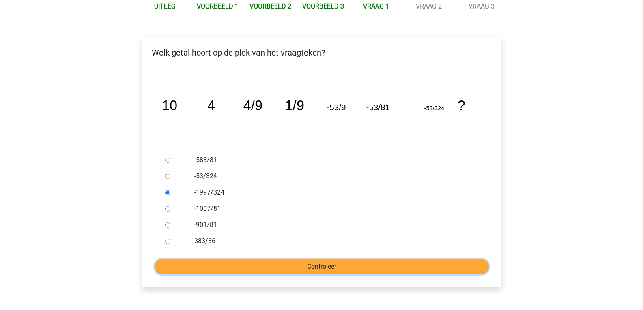
click at [281, 268] on input "Controleer" at bounding box center [322, 266] width 334 height 15
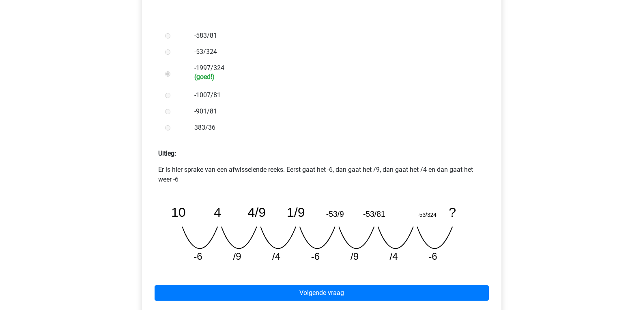
scroll to position [233, 0]
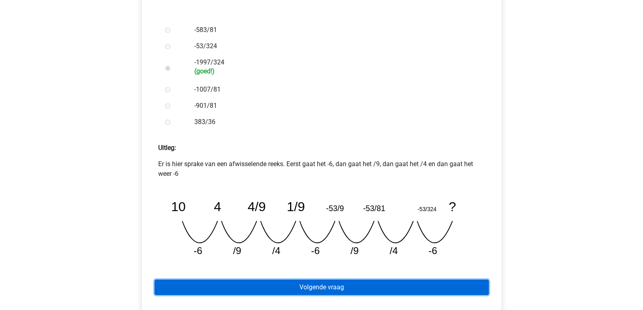
click at [458, 286] on link "Volgende vraag" at bounding box center [322, 287] width 334 height 15
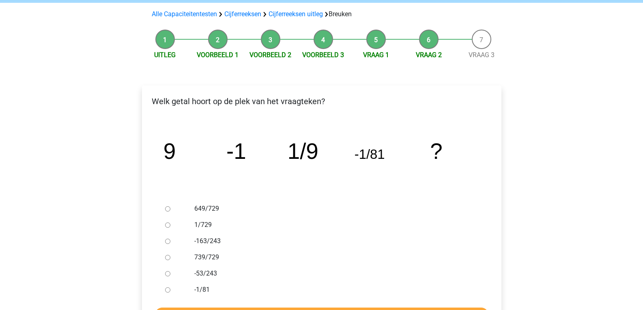
scroll to position [92, 0]
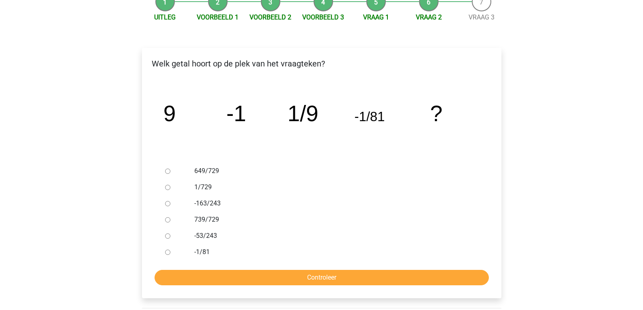
click at [167, 187] on input "1/729" at bounding box center [167, 187] width 5 height 5
radio input "true"
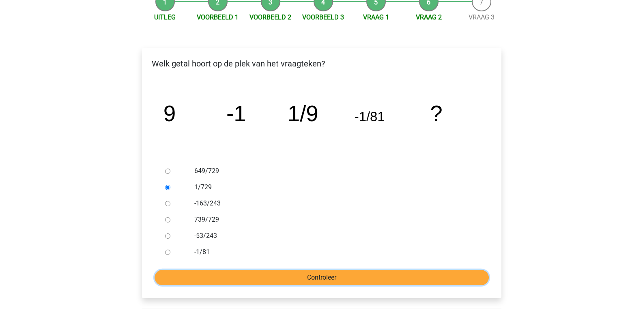
click at [281, 282] on input "Controleer" at bounding box center [322, 277] width 334 height 15
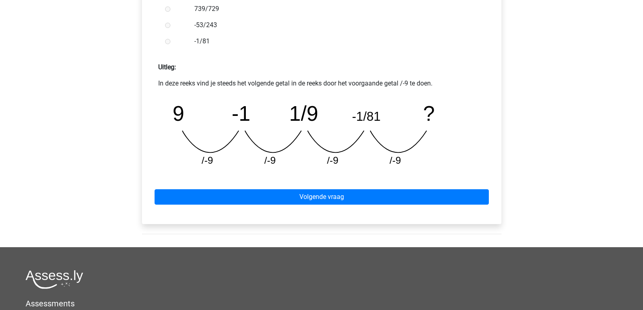
scroll to position [324, 0]
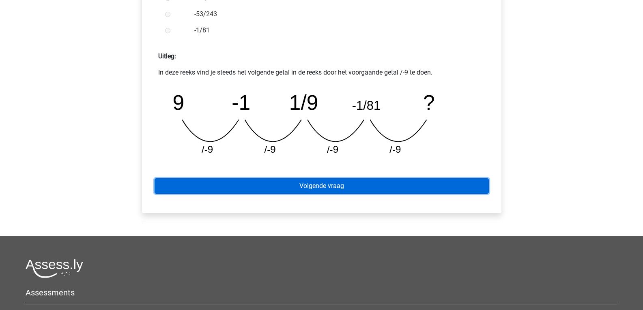
click at [406, 183] on link "Volgende vraag" at bounding box center [322, 185] width 334 height 15
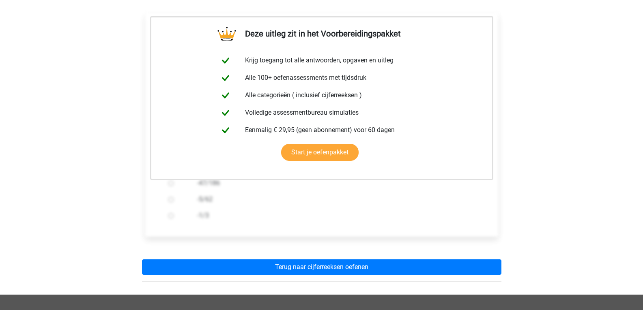
scroll to position [157, 0]
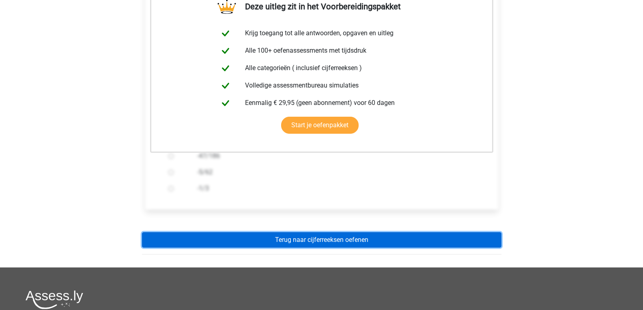
click at [466, 239] on link "Terug naar cijferreeksen oefenen" at bounding box center [321, 239] width 359 height 15
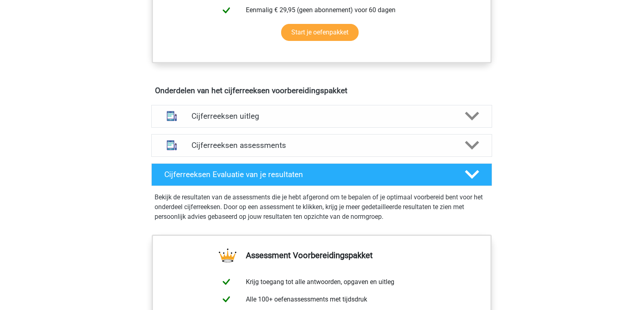
scroll to position [438, 0]
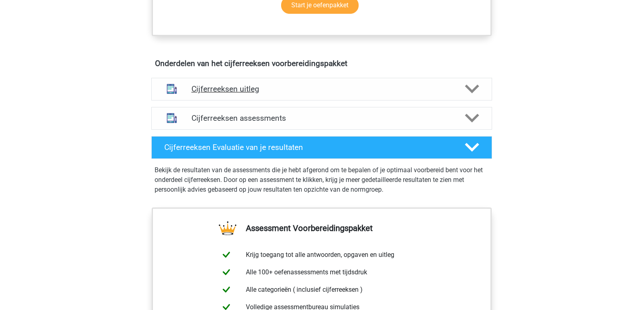
click at [387, 94] on h4 "Cijferreeksen uitleg" at bounding box center [321, 88] width 260 height 9
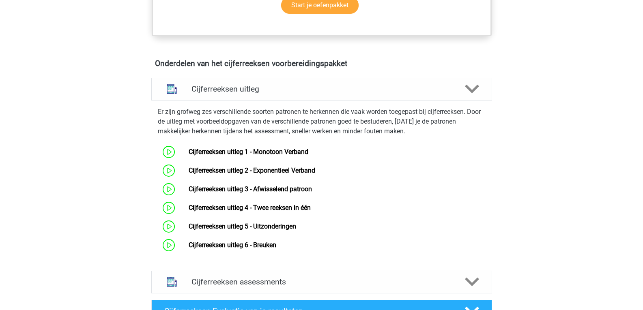
click at [269, 287] on h4 "Cijferreeksen assessments" at bounding box center [321, 281] width 260 height 9
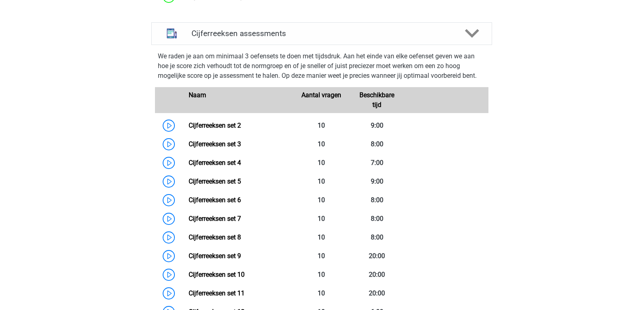
scroll to position [714, 0]
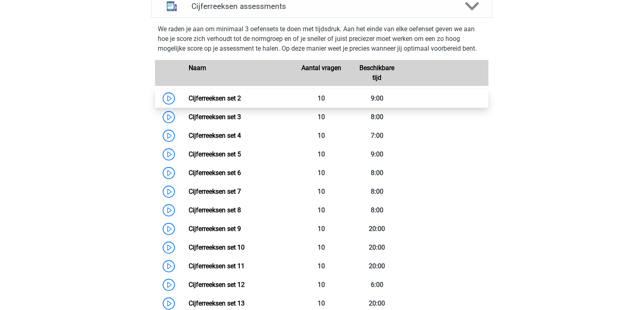
click at [214, 102] on link "Cijferreeksen set 2" at bounding box center [215, 99] width 52 height 8
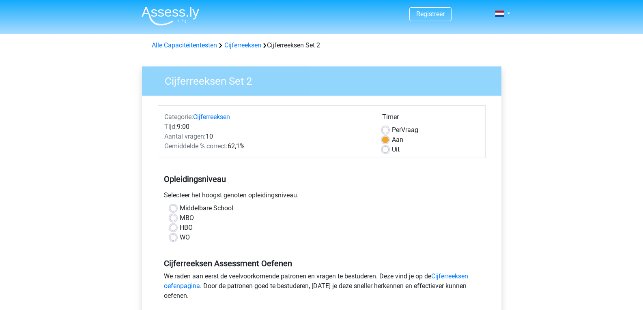
click at [180, 227] on label "HBO" at bounding box center [186, 228] width 13 height 10
click at [174, 227] on input "HBO" at bounding box center [173, 227] width 6 height 8
radio input "true"
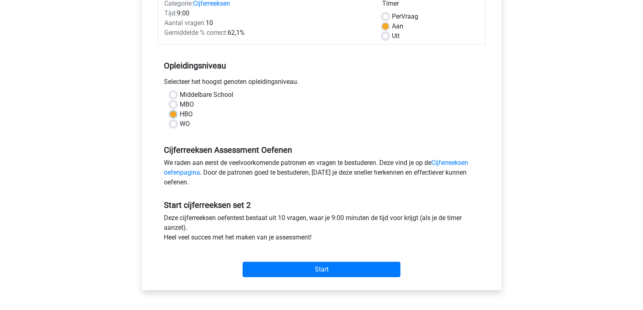
scroll to position [119, 0]
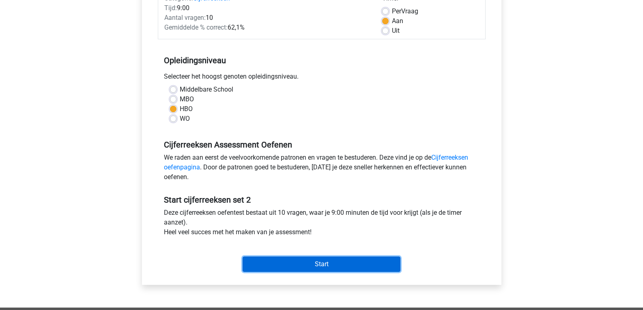
click at [364, 260] on input "Start" at bounding box center [322, 264] width 158 height 15
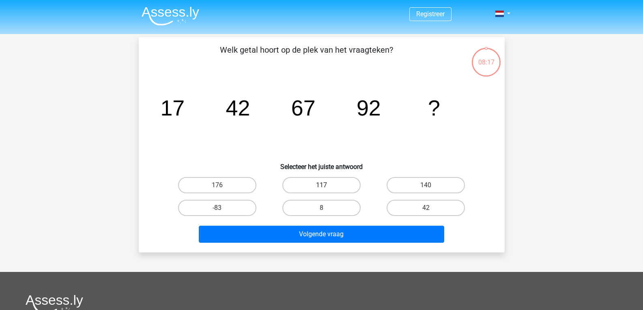
click at [335, 183] on label "117" at bounding box center [321, 185] width 78 height 16
click at [326, 185] on input "117" at bounding box center [323, 187] width 5 height 5
radio input "true"
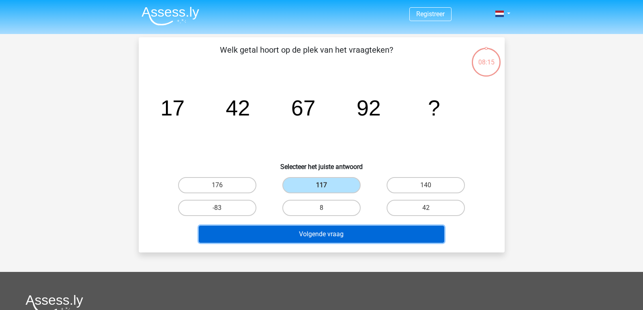
click at [362, 234] on button "Volgende vraag" at bounding box center [321, 234] width 245 height 17
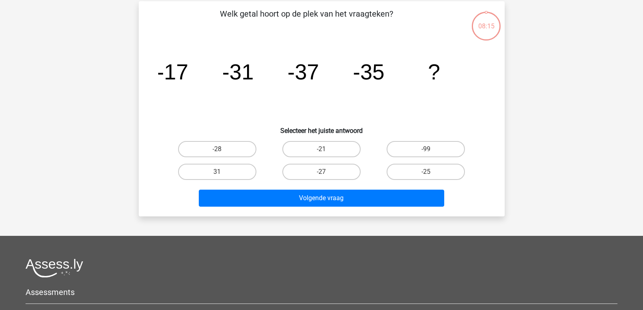
scroll to position [37, 0]
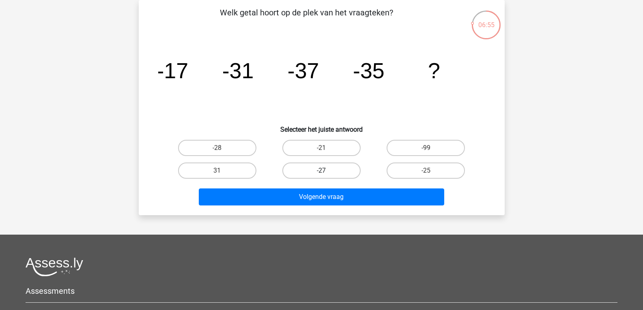
click at [345, 171] on label "-27" at bounding box center [321, 171] width 78 height 16
click at [326, 171] on input "-27" at bounding box center [323, 173] width 5 height 5
radio input "true"
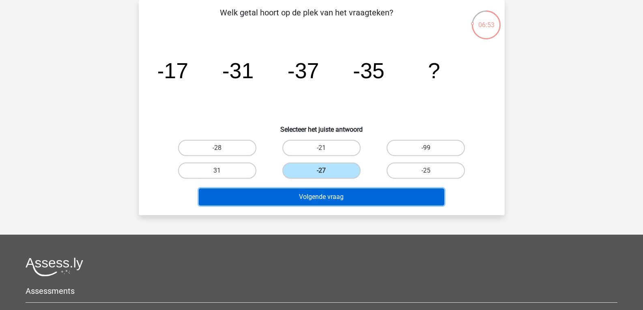
click at [357, 197] on button "Volgende vraag" at bounding box center [321, 197] width 245 height 17
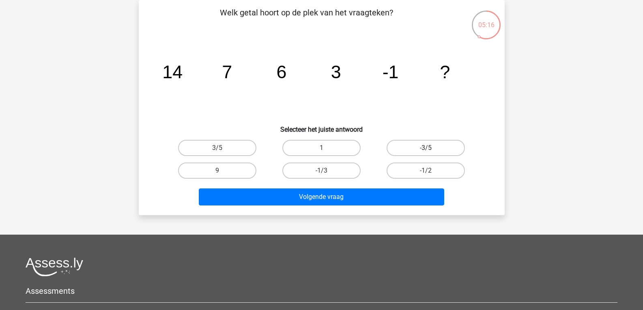
click at [407, 143] on label "-3/5" at bounding box center [426, 148] width 78 height 16
click at [426, 148] on input "-3/5" at bounding box center [428, 150] width 5 height 5
radio input "true"
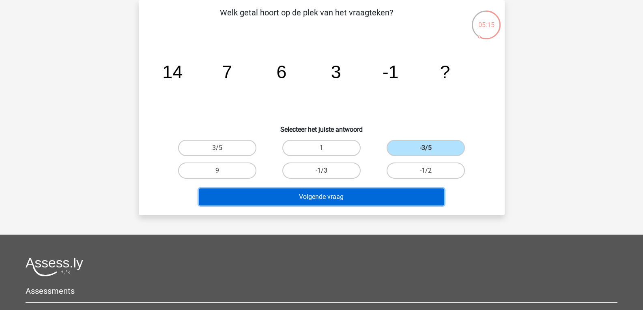
click at [390, 202] on button "Volgende vraag" at bounding box center [321, 197] width 245 height 17
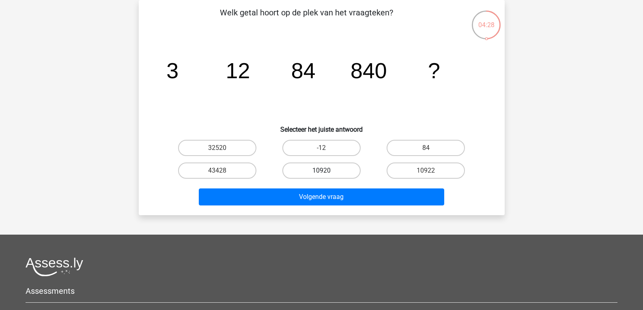
click at [335, 172] on label "10920" at bounding box center [321, 171] width 78 height 16
click at [326, 172] on input "10920" at bounding box center [323, 173] width 5 height 5
radio input "true"
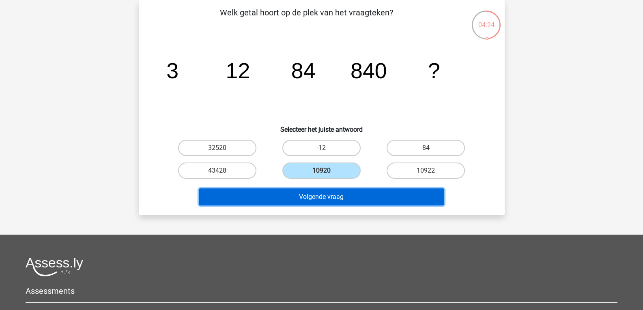
click at [357, 193] on button "Volgende vraag" at bounding box center [321, 197] width 245 height 17
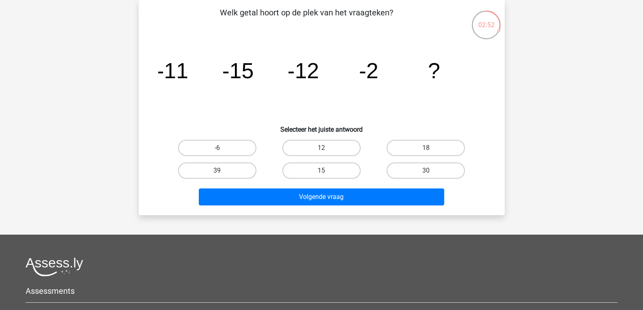
click at [219, 148] on input "-6" at bounding box center [219, 150] width 5 height 5
radio input "true"
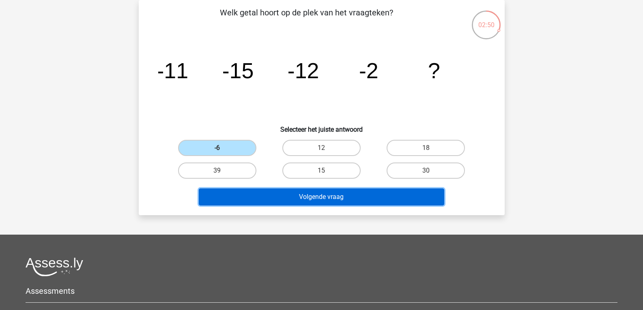
click at [248, 192] on button "Volgende vraag" at bounding box center [321, 197] width 245 height 17
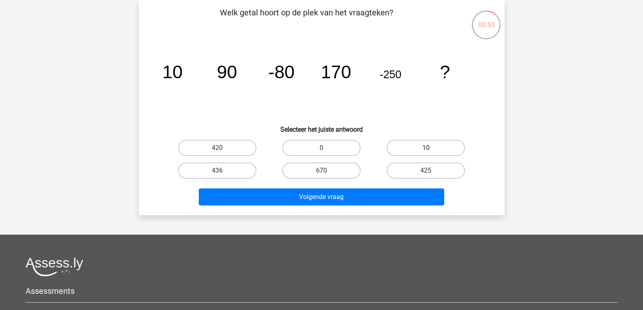
click at [414, 149] on label "10" at bounding box center [426, 148] width 78 height 16
click at [426, 149] on input "10" at bounding box center [428, 150] width 5 height 5
radio input "true"
click at [335, 149] on label "0" at bounding box center [321, 148] width 78 height 16
click at [326, 149] on input "0" at bounding box center [323, 150] width 5 height 5
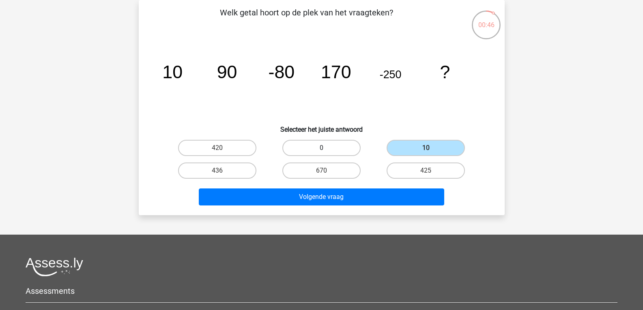
radio input "true"
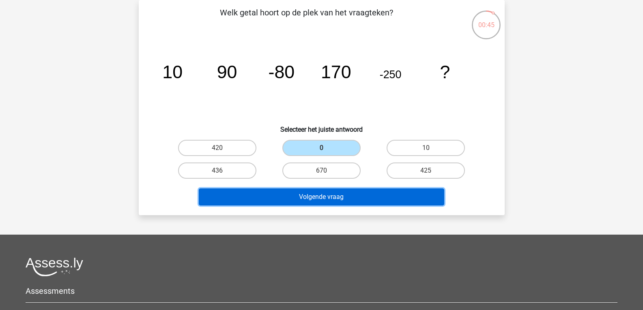
click at [372, 195] on button "Volgende vraag" at bounding box center [321, 197] width 245 height 17
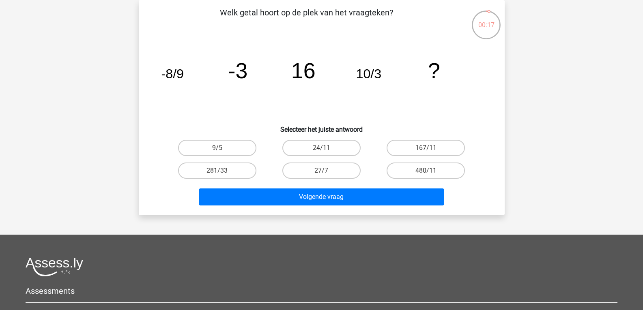
click at [560, 117] on div "Registreer Nederlands English" at bounding box center [321, 206] width 643 height 486
click at [570, 78] on div "Registreer Nederlands English" at bounding box center [321, 206] width 643 height 486
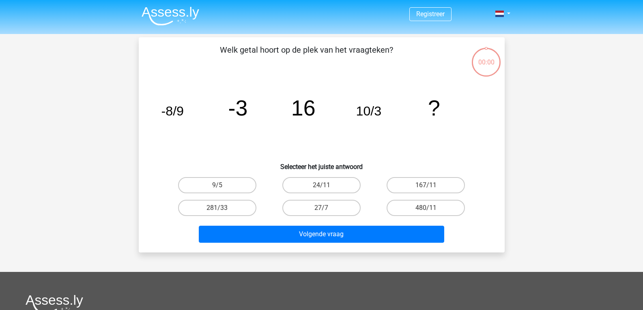
scroll to position [37, 0]
